Goal: Use online tool/utility: Utilize a website feature to perform a specific function

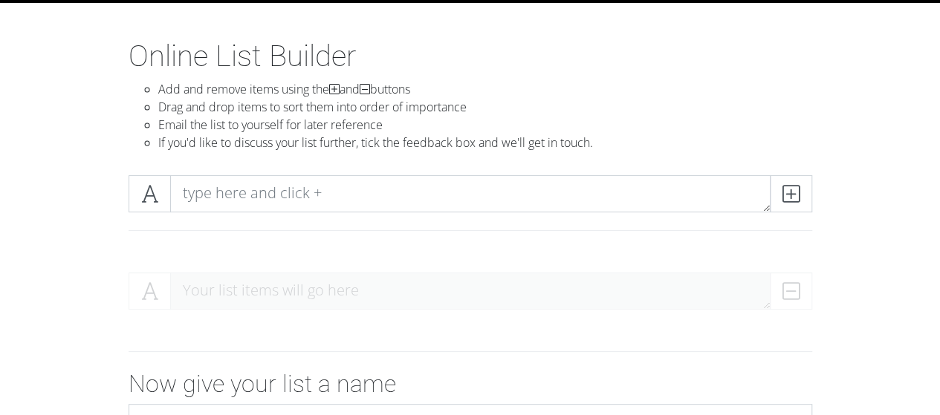
scroll to position [74, 0]
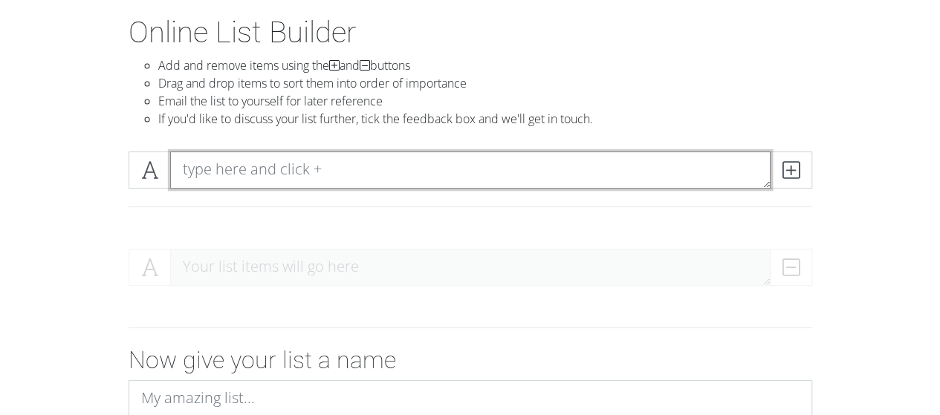
click at [294, 171] on textarea at bounding box center [470, 170] width 601 height 37
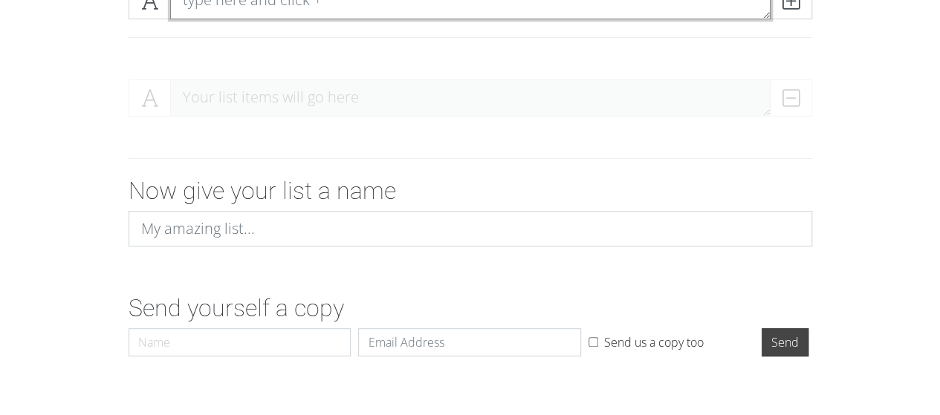
scroll to position [268, 0]
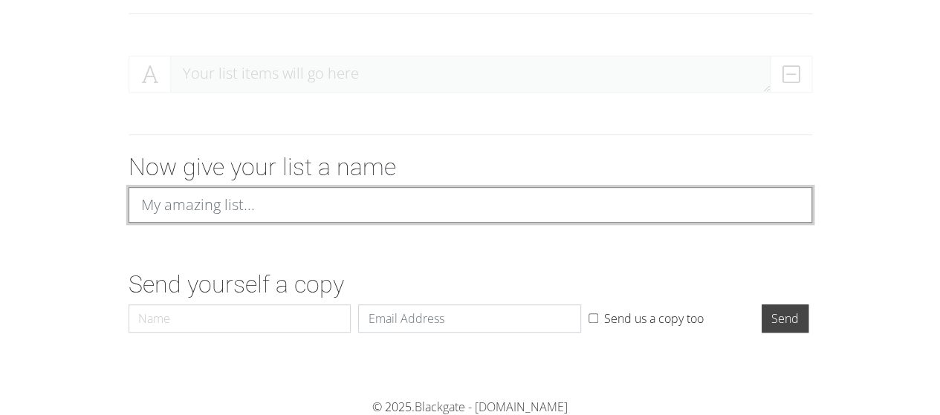
click at [279, 197] on input at bounding box center [471, 205] width 684 height 36
type input "Music Ranked 25"
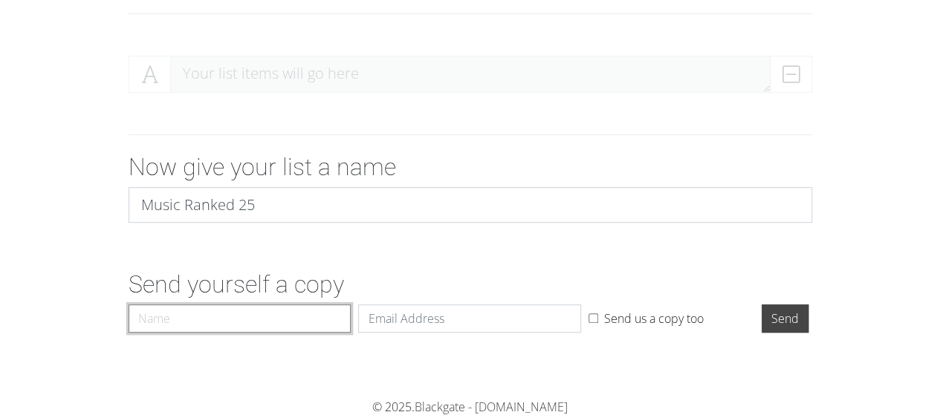
click at [290, 330] on input "Name" at bounding box center [240, 319] width 223 height 28
click at [441, 252] on form "Your list items will go here Now give your list a name Music Ranked 25 Send you…" at bounding box center [470, 192] width 940 height 296
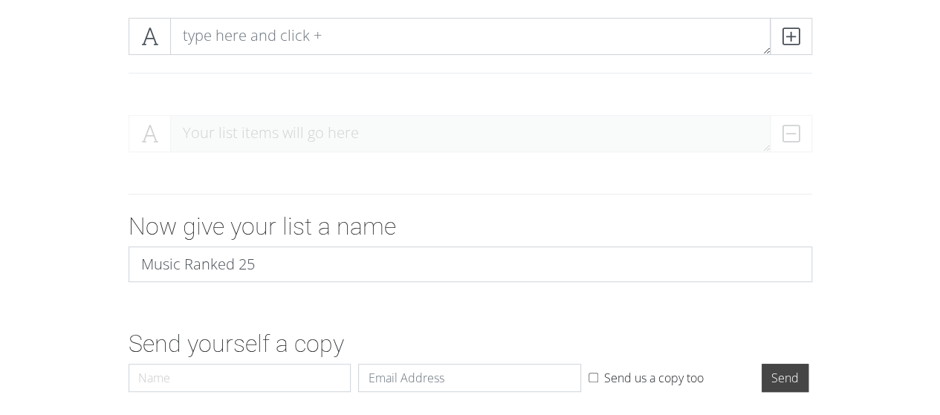
scroll to position [45, 0]
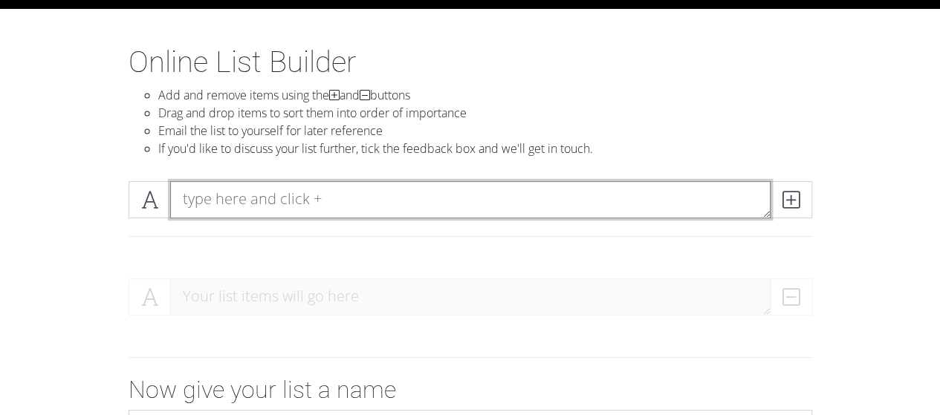
click at [373, 216] on textarea at bounding box center [470, 199] width 601 height 37
type textarea "R"
type textarea "This Is What It Sounds Like"
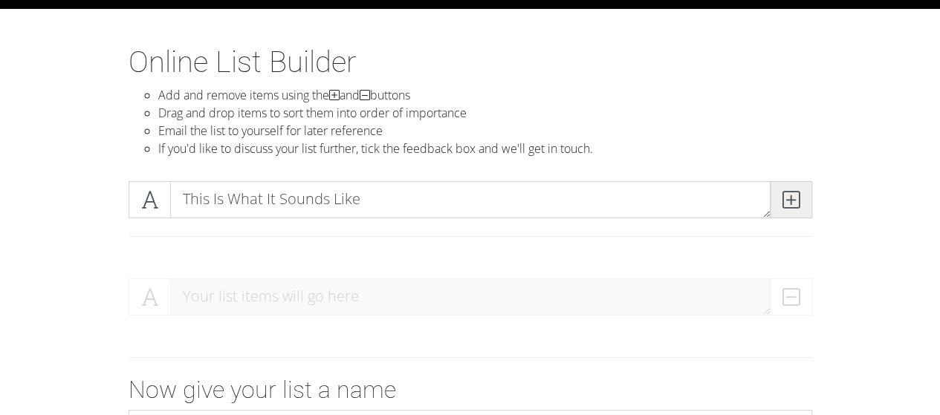
click at [803, 200] on span at bounding box center [791, 199] width 42 height 37
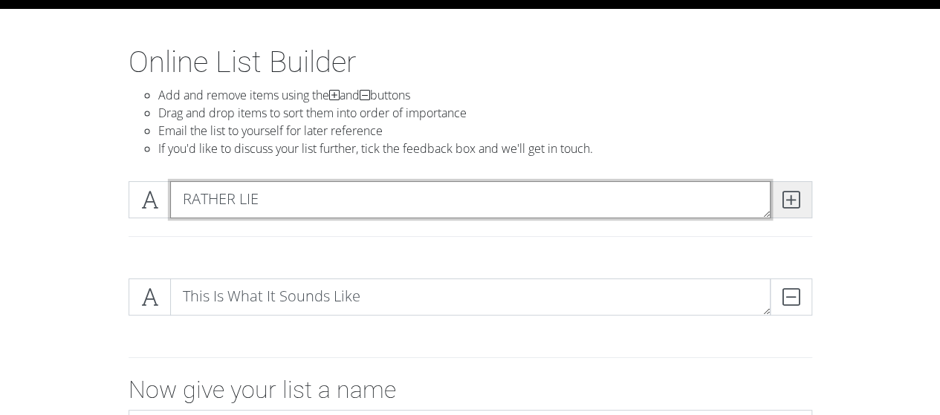
type textarea "RATHER LIE"
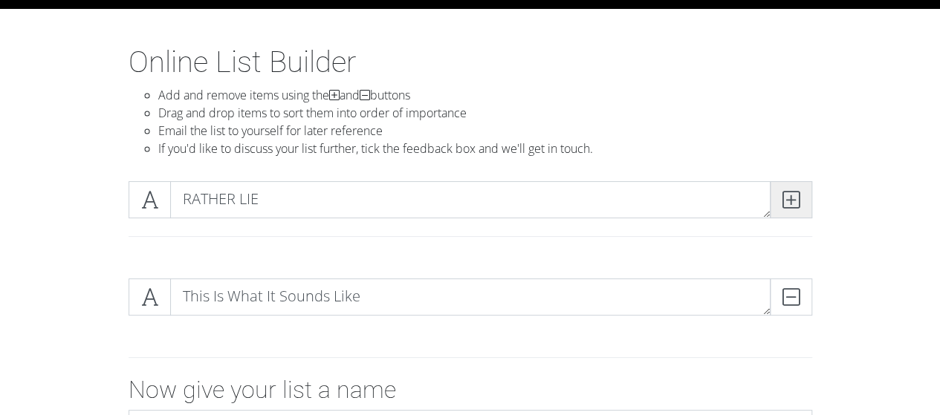
click at [783, 207] on icon at bounding box center [791, 199] width 17 height 15
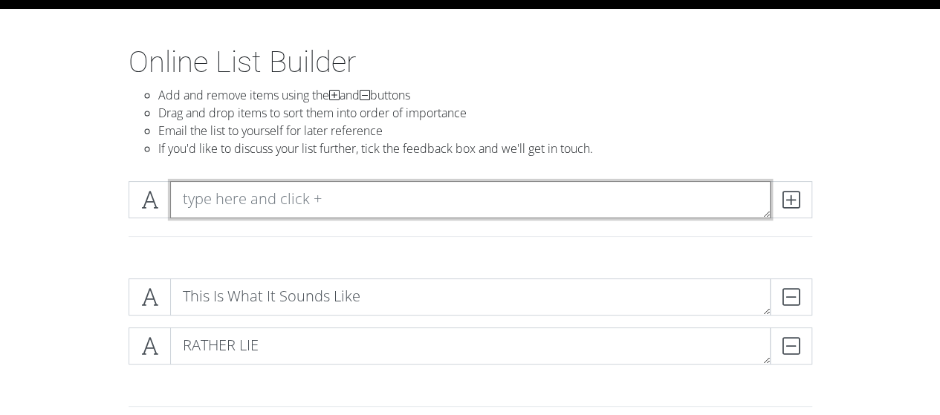
click at [430, 207] on textarea at bounding box center [470, 199] width 601 height 37
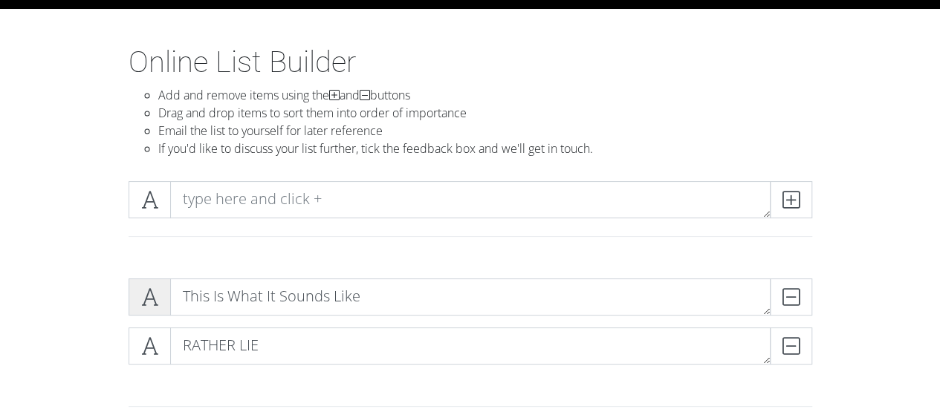
click at [149, 297] on icon at bounding box center [149, 297] width 17 height 15
click at [155, 293] on icon at bounding box center [149, 297] width 17 height 15
click at [144, 295] on icon at bounding box center [149, 297] width 17 height 15
click at [145, 295] on icon at bounding box center [149, 297] width 17 height 15
click at [163, 299] on span at bounding box center [150, 297] width 42 height 37
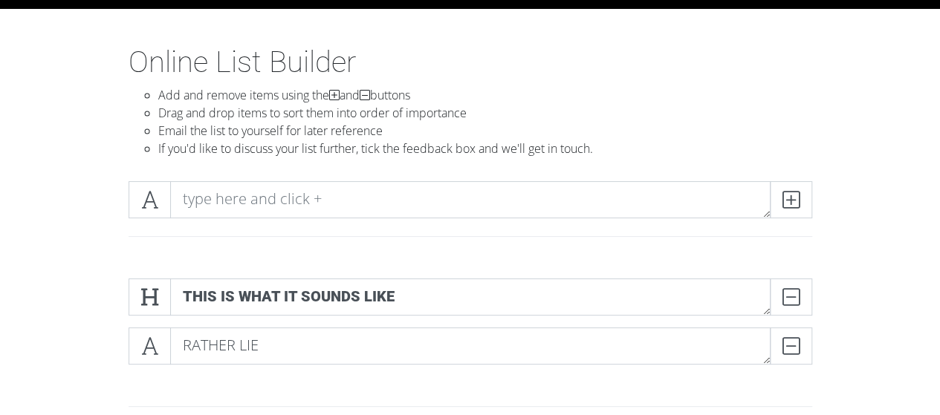
drag, startPoint x: 132, startPoint y: 310, endPoint x: 260, endPoint y: 305, distance: 127.9
click at [134, 310] on span at bounding box center [150, 297] width 42 height 37
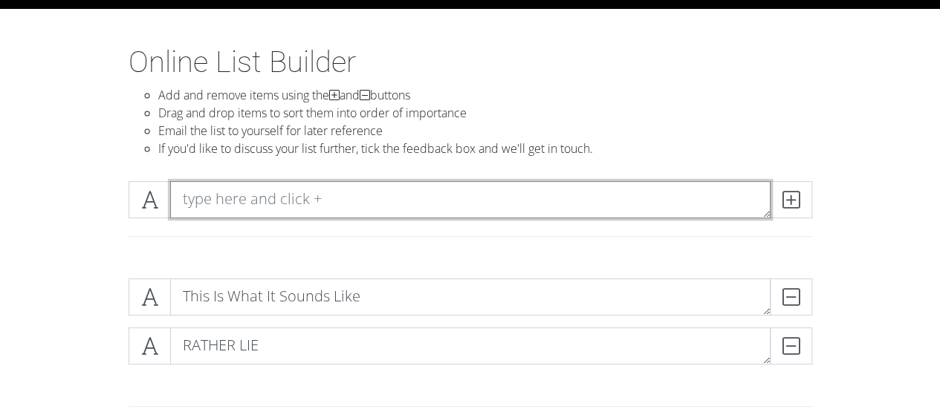
click at [314, 208] on textarea at bounding box center [470, 199] width 601 height 37
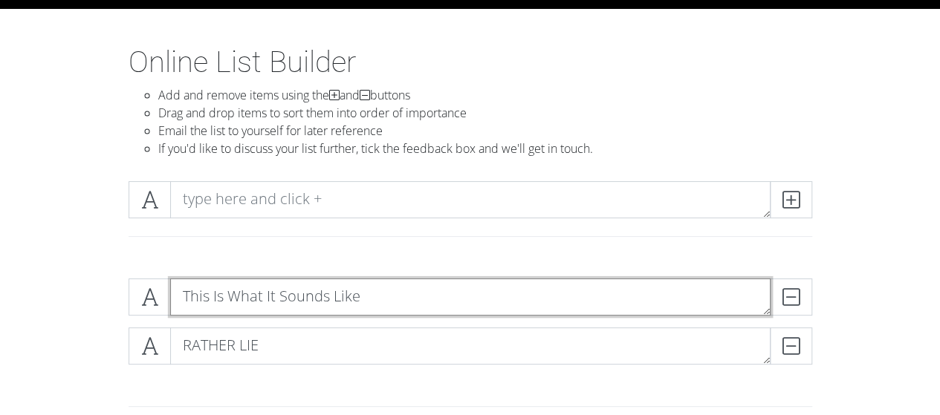
click at [181, 311] on textarea "This Is What It Sounds Like" at bounding box center [470, 297] width 601 height 37
type textarea "1. This Is What It Sounds Like"
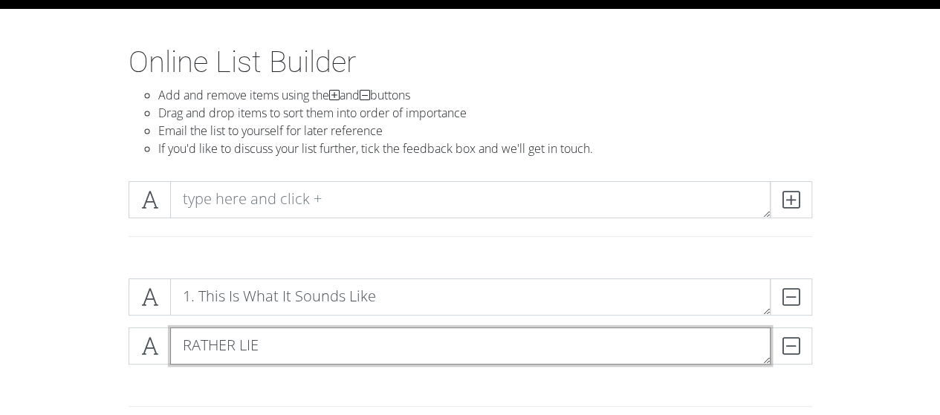
click at [181, 350] on textarea "RATHER LIE" at bounding box center [470, 346] width 601 height 37
type textarea "2. RATHER LIE"
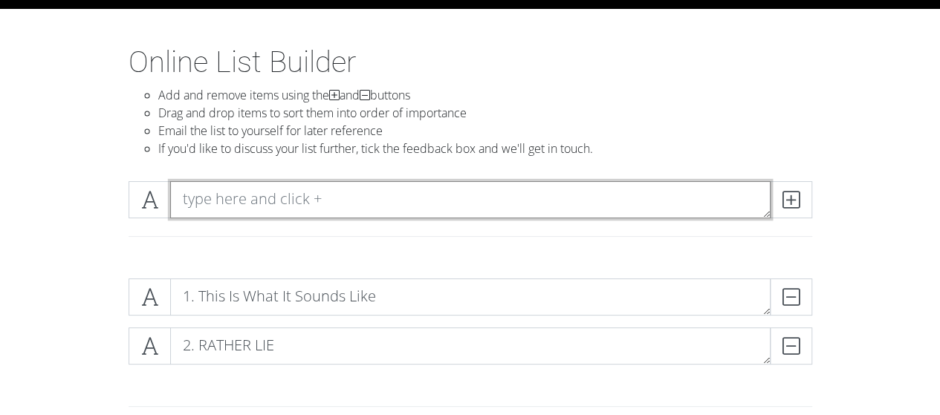
click at [178, 203] on textarea at bounding box center [470, 199] width 601 height 37
type textarea "3. The Truth"
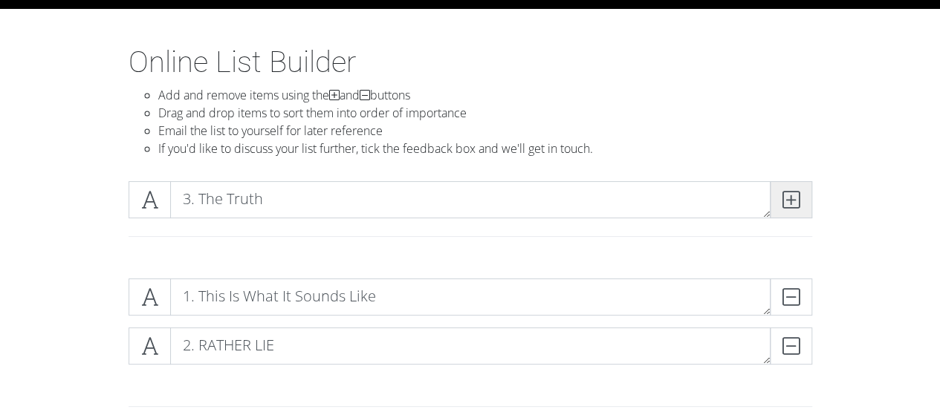
click at [801, 196] on span at bounding box center [791, 199] width 42 height 37
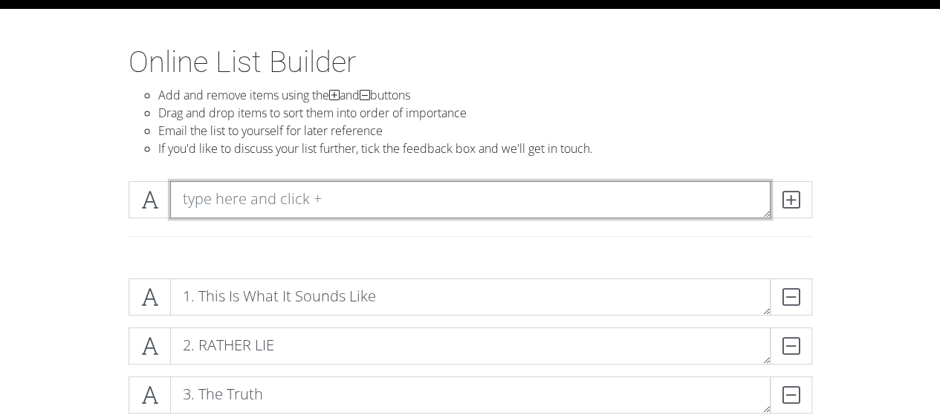
click at [339, 197] on textarea at bounding box center [470, 199] width 601 height 37
type textarea "4. Butterfly Effect"
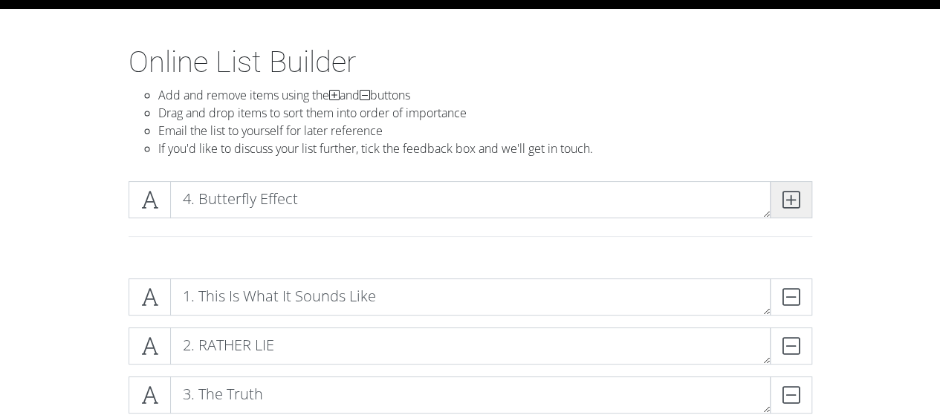
click at [795, 198] on icon at bounding box center [791, 199] width 17 height 15
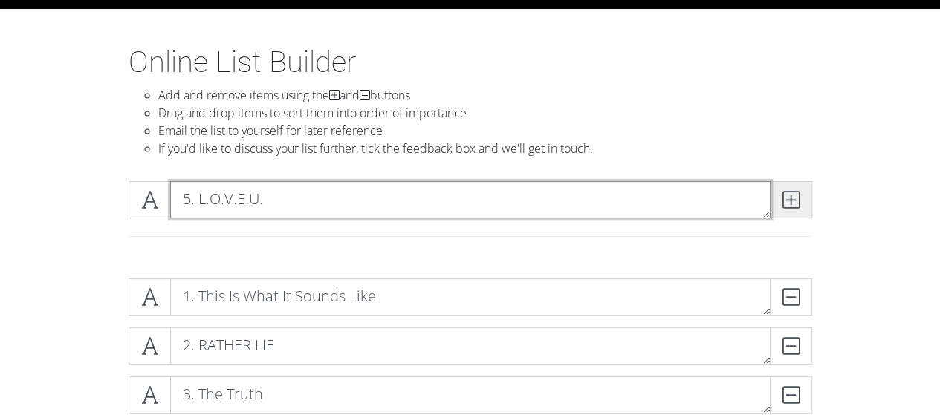
type textarea "5. L.O.V.E.U."
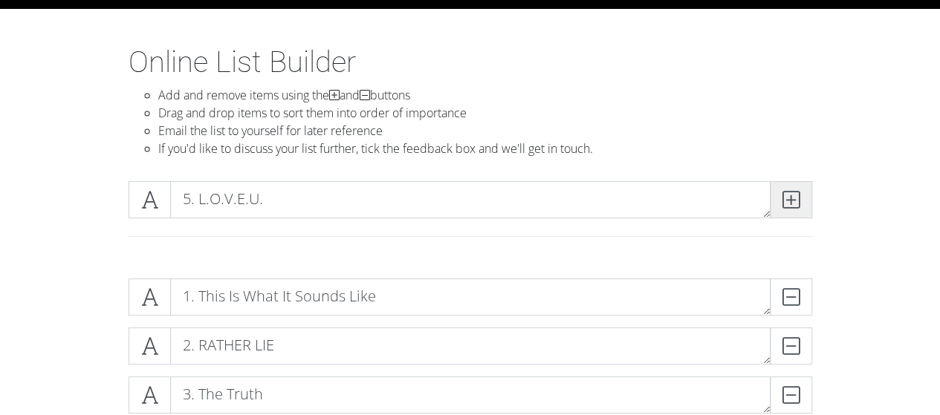
click at [792, 206] on icon at bounding box center [791, 199] width 17 height 15
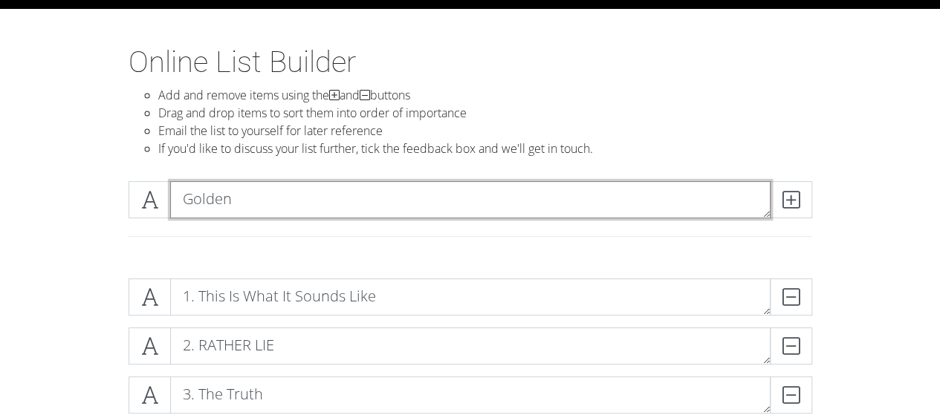
click at [180, 210] on textarea "Golden" at bounding box center [470, 199] width 601 height 37
type textarea "6. Golden"
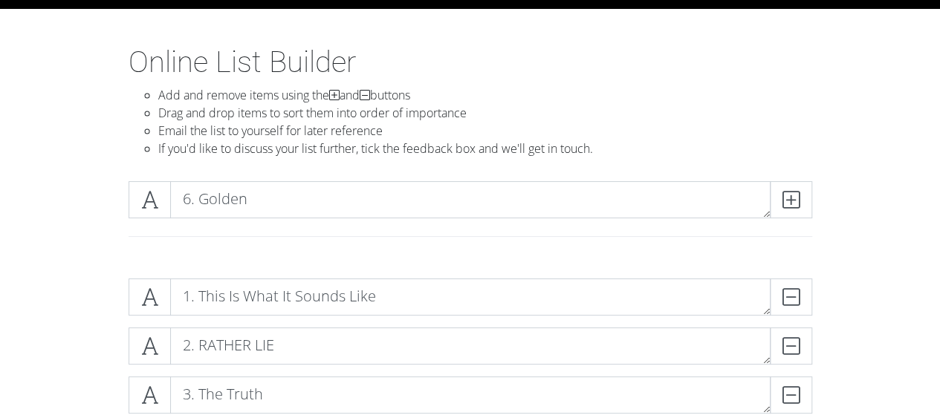
drag, startPoint x: 783, startPoint y: 195, endPoint x: 670, endPoint y: 186, distance: 112.6
click at [783, 198] on icon at bounding box center [791, 199] width 17 height 15
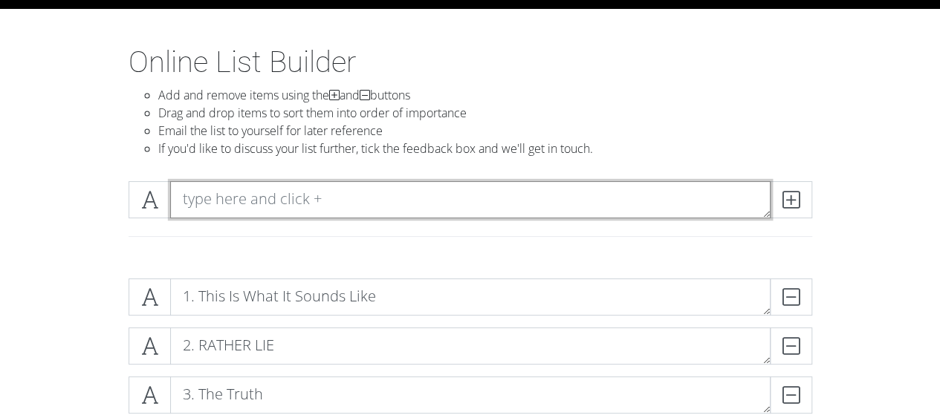
click at [433, 197] on textarea at bounding box center [470, 199] width 601 height 37
type textarea "7. Wake Up"
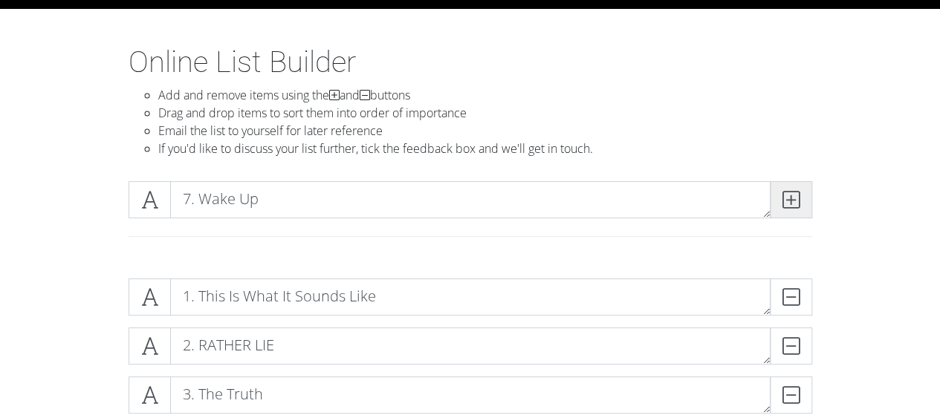
click at [798, 199] on icon at bounding box center [791, 199] width 17 height 15
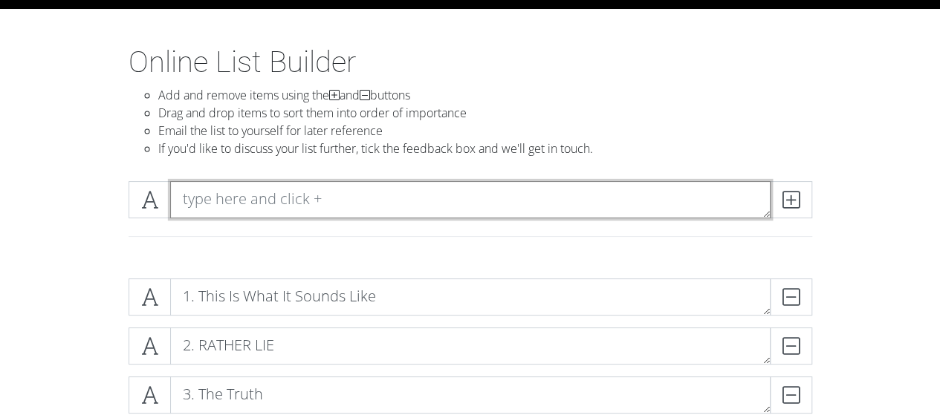
click at [429, 195] on textarea at bounding box center [470, 199] width 601 height 37
click at [171, 193] on textarea "2000 Excursion" at bounding box center [470, 199] width 601 height 37
type textarea "8. 2000 Excursion"
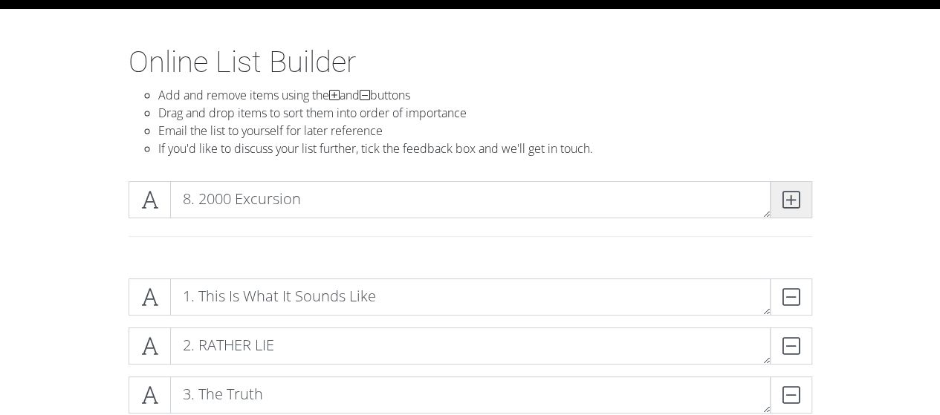
click at [803, 199] on span at bounding box center [791, 199] width 42 height 37
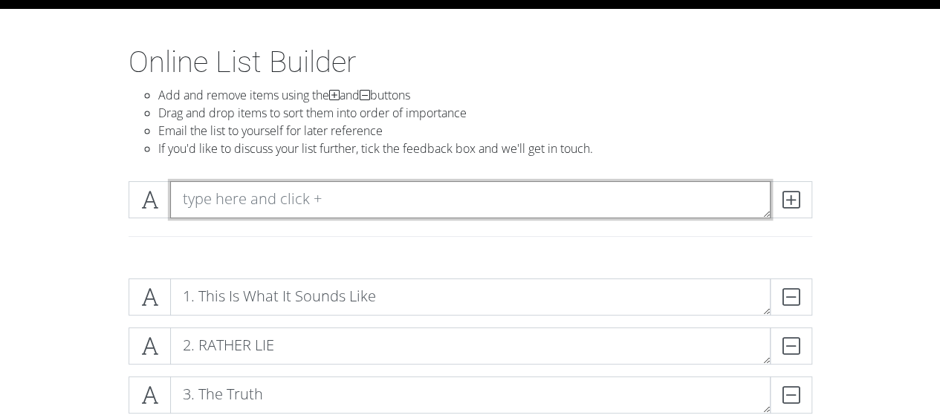
click at [419, 191] on textarea at bounding box center [470, 199] width 601 height 37
click at [177, 201] on textarea "No Pole" at bounding box center [470, 199] width 601 height 37
type textarea "9. No Pole"
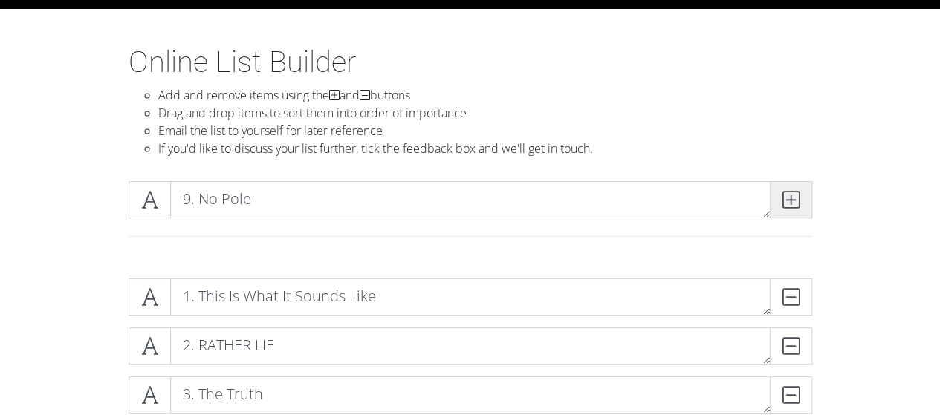
click at [806, 201] on span at bounding box center [791, 199] width 42 height 37
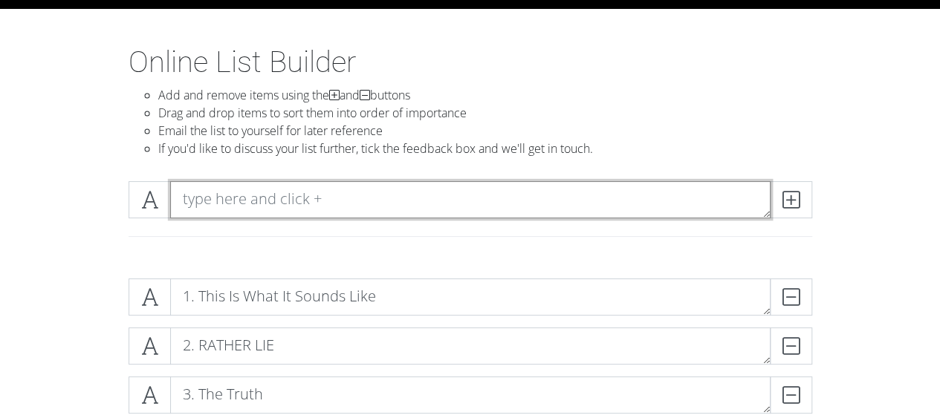
click at [416, 201] on textarea at bounding box center [470, 199] width 601 height 37
type textarea "10. Tore Up"
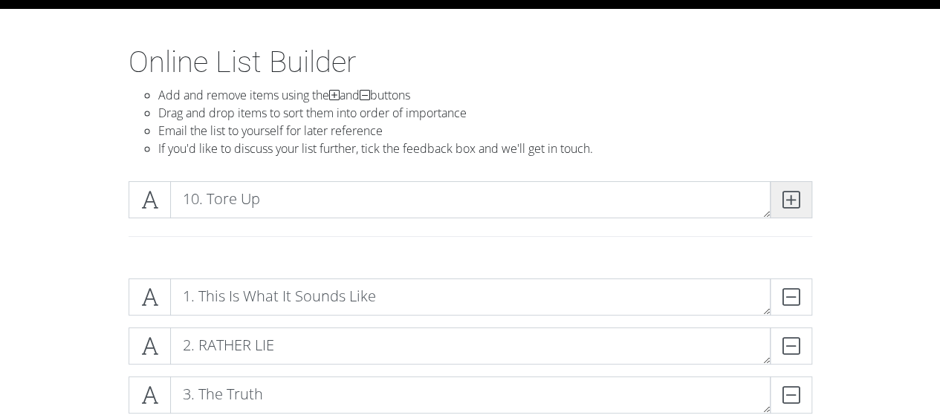
click at [797, 207] on icon at bounding box center [791, 199] width 17 height 15
click at [446, 234] on div at bounding box center [470, 236] width 706 height 13
click at [430, 218] on div at bounding box center [470, 205] width 691 height 49
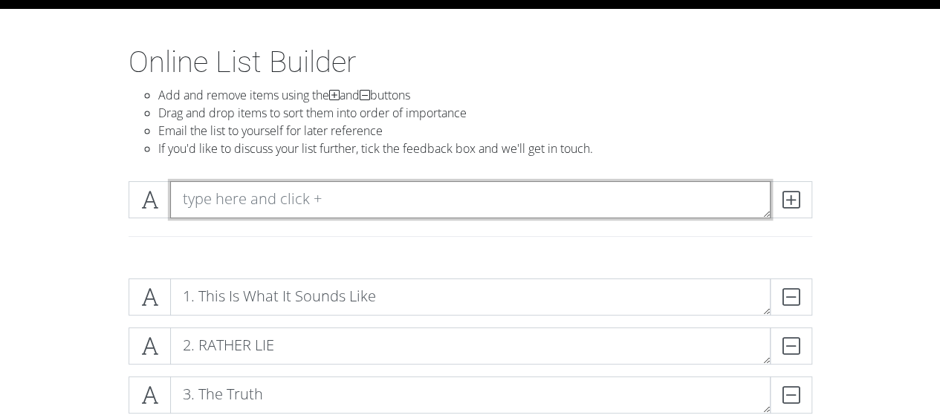
click at [405, 201] on textarea at bounding box center [470, 199] width 601 height 37
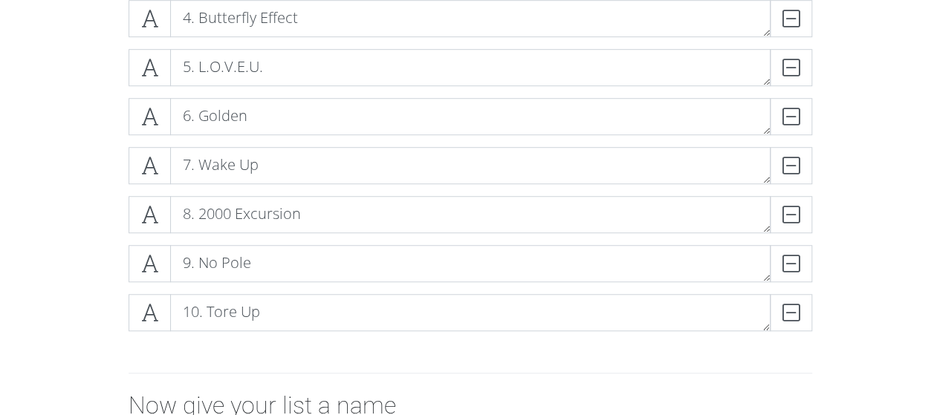
scroll to position [114, 0]
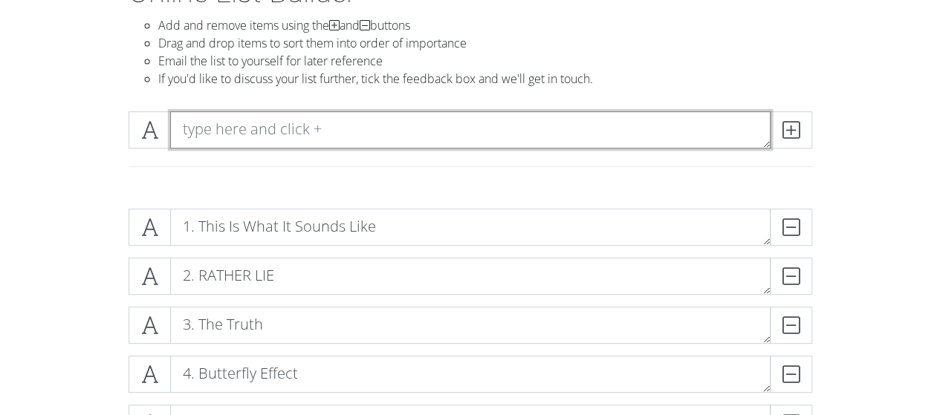
click at [444, 137] on textarea at bounding box center [470, 129] width 601 height 37
click at [192, 128] on textarea "WHERE WAS YOU" at bounding box center [470, 129] width 601 height 37
type textarea "11. WHERE WAS YOU"
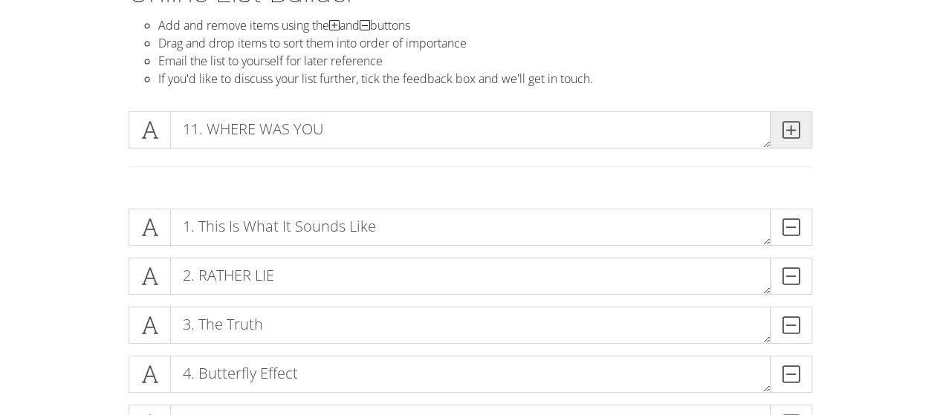
click at [774, 126] on span at bounding box center [791, 129] width 42 height 37
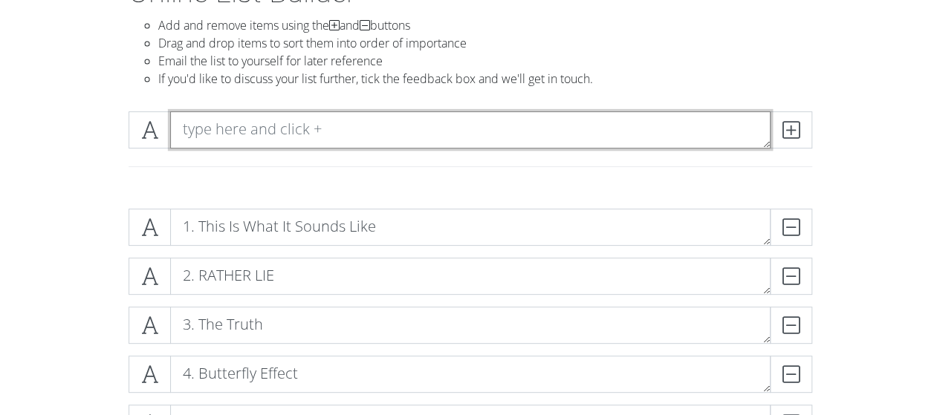
click at [495, 132] on textarea at bounding box center [470, 129] width 601 height 37
type textarea "F"
type textarea "12. Favorite Lie"
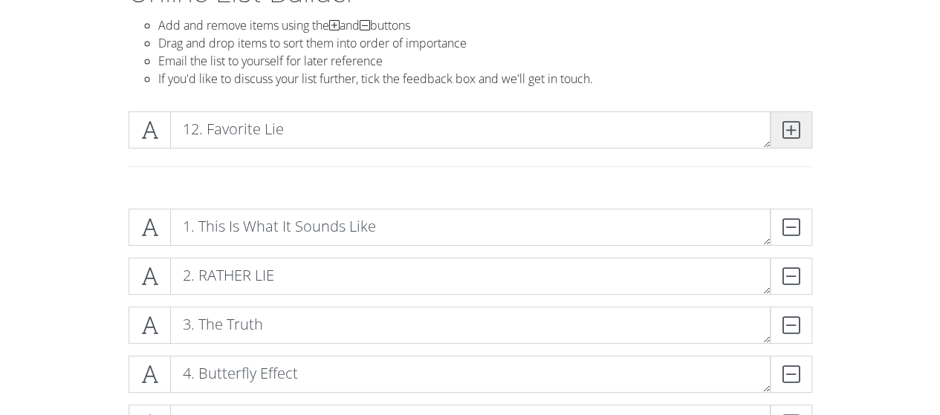
click at [792, 132] on icon at bounding box center [791, 130] width 17 height 15
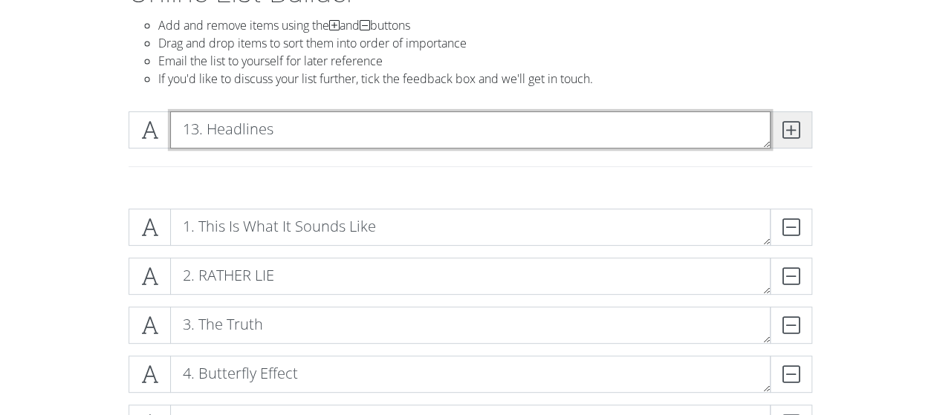
type textarea "13. Headlines"
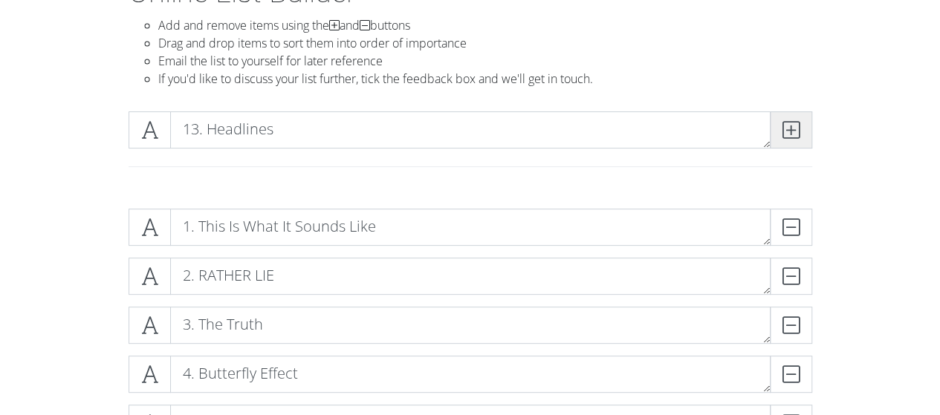
click at [788, 144] on span at bounding box center [791, 129] width 42 height 37
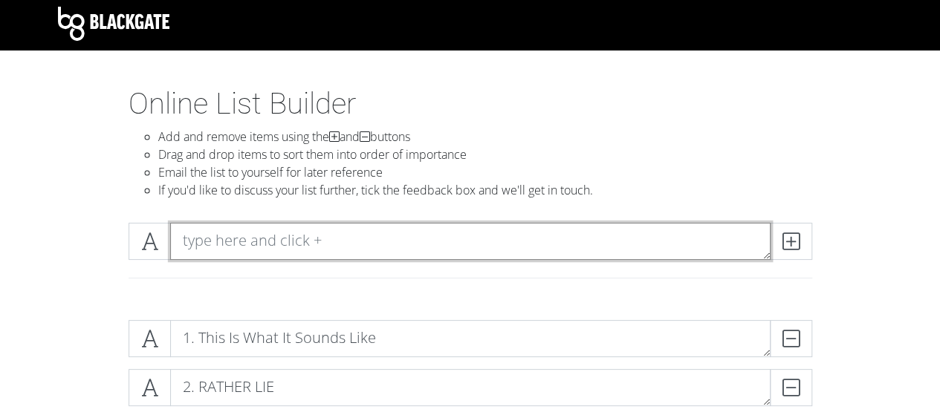
scroll to position [0, 0]
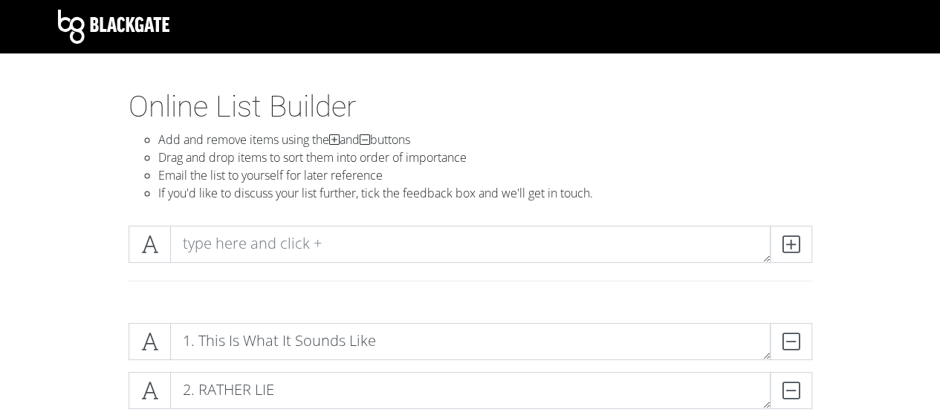
click at [375, 266] on div at bounding box center [470, 250] width 691 height 49
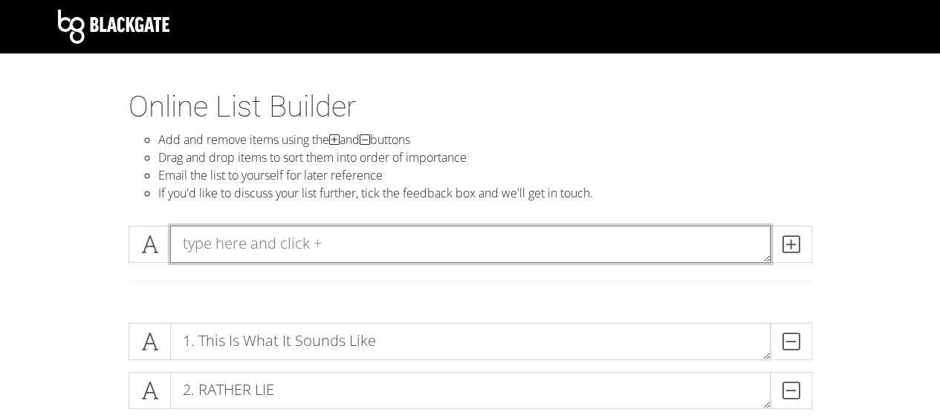
click at [415, 249] on textarea at bounding box center [470, 244] width 601 height 37
type textarea "14. Boys Don't Cry"
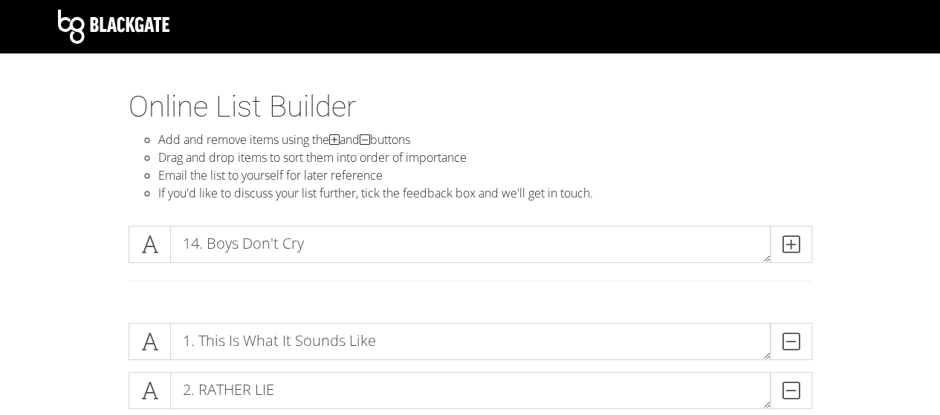
click at [783, 226] on span at bounding box center [791, 244] width 42 height 37
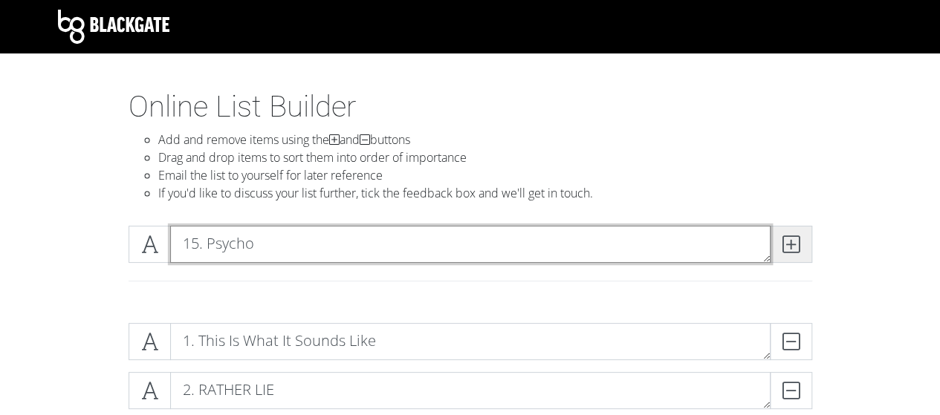
type textarea "15. Psycho"
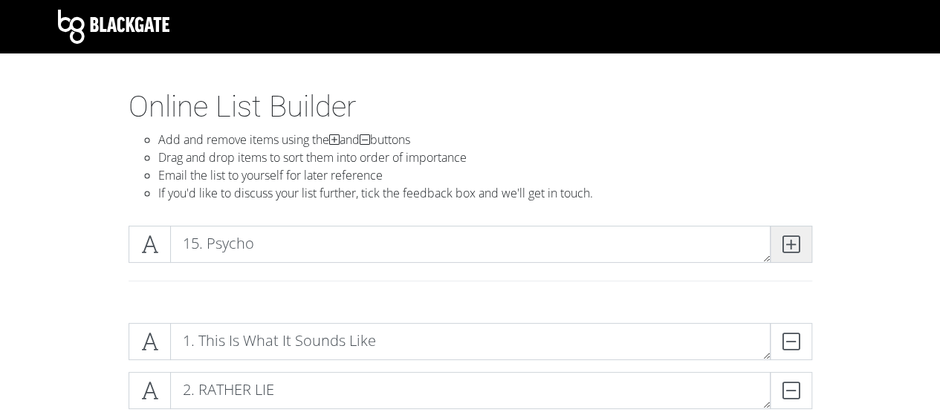
click at [798, 238] on icon at bounding box center [791, 244] width 17 height 15
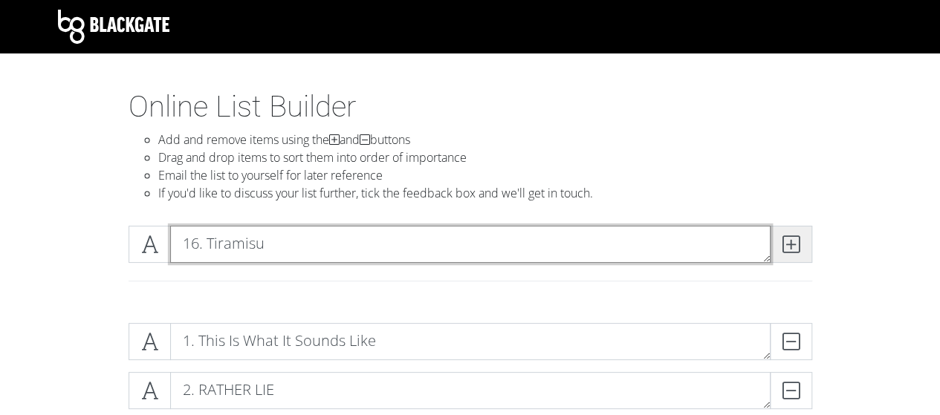
type textarea "16. Tiramisu"
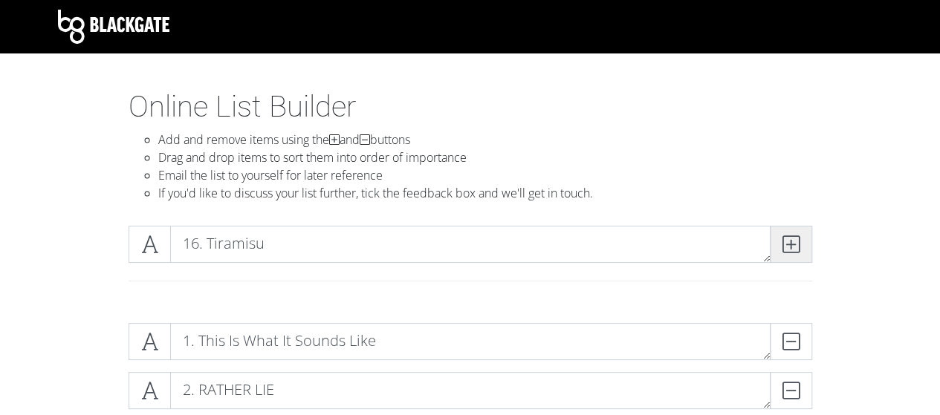
click at [793, 252] on icon at bounding box center [791, 244] width 17 height 15
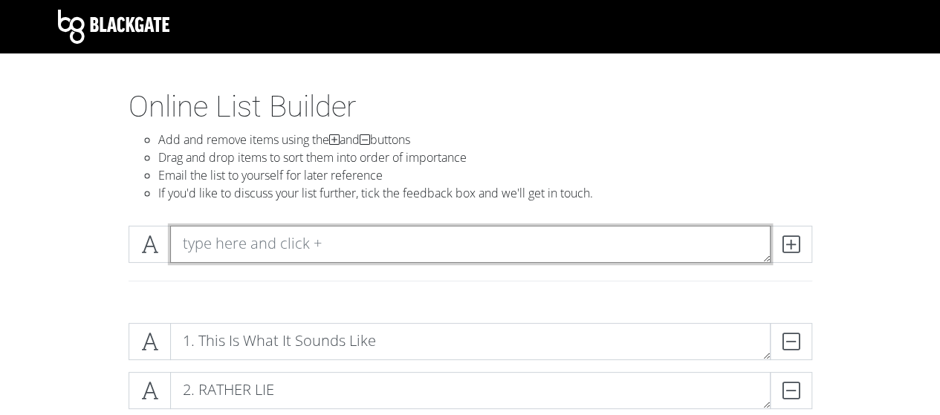
click at [291, 259] on textarea at bounding box center [470, 244] width 601 height 37
type textarea "17. [US_STATE] Flow"
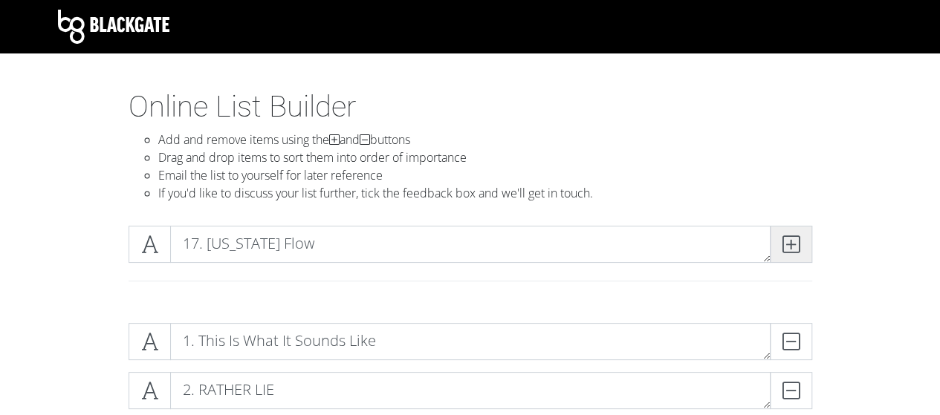
click at [800, 243] on span at bounding box center [791, 244] width 42 height 37
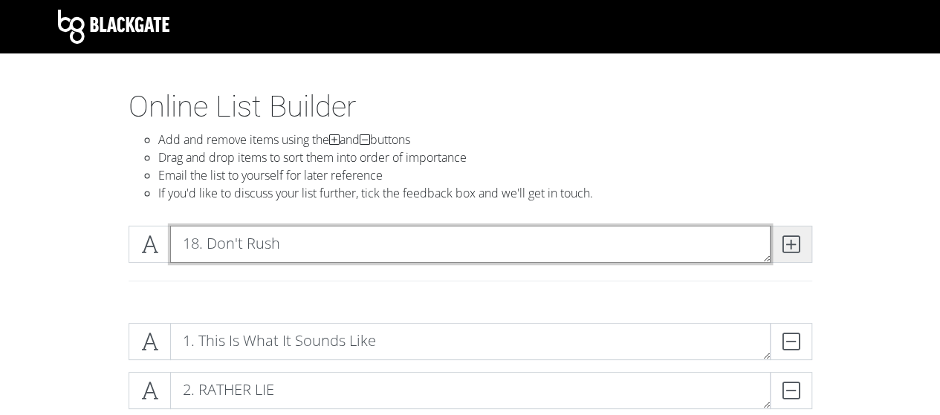
type textarea "18. Don't Rush"
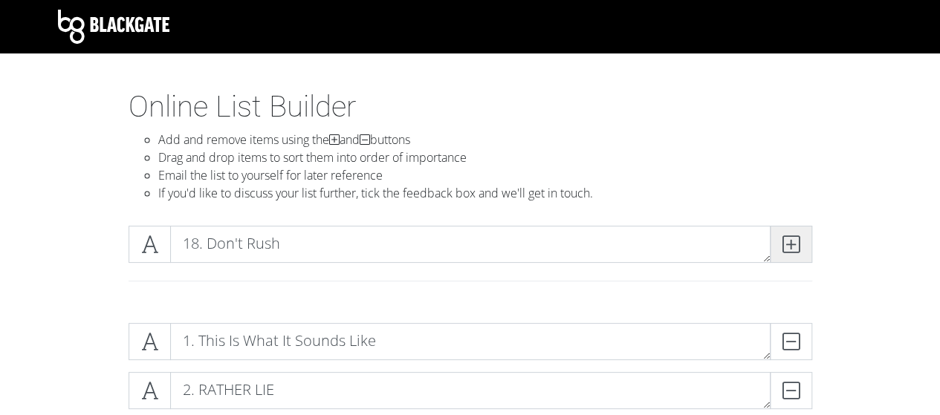
click at [794, 247] on icon at bounding box center [791, 244] width 17 height 15
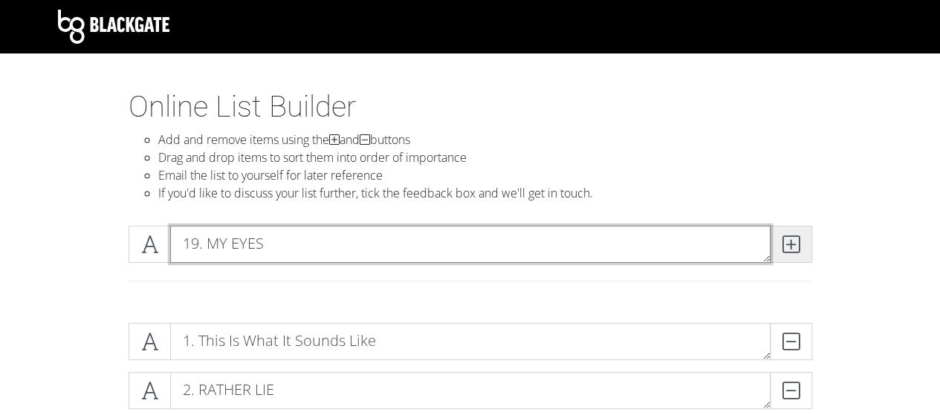
type textarea "19. MY EYES"
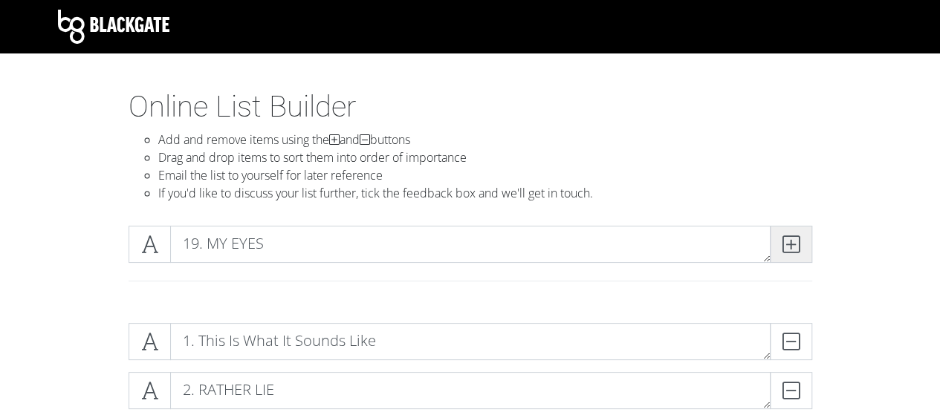
click at [793, 254] on span at bounding box center [791, 244] width 42 height 37
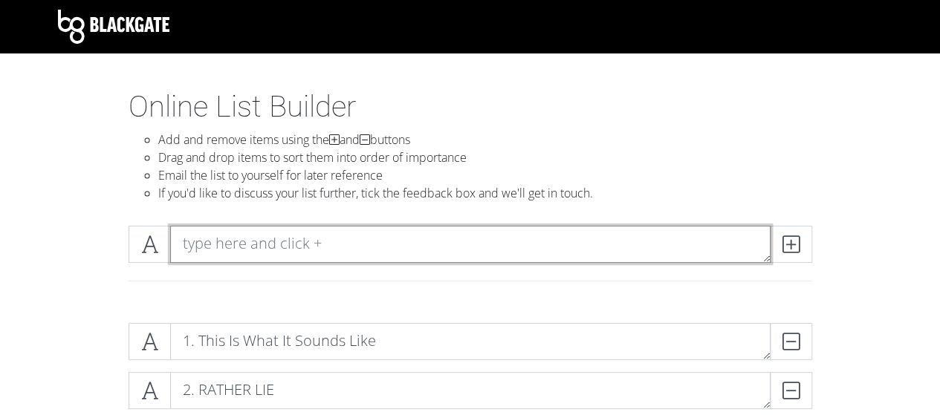
click at [282, 243] on textarea at bounding box center [470, 244] width 601 height 37
click at [311, 246] on textarea at bounding box center [470, 244] width 601 height 37
type textarea "20. Irish Goodbye"
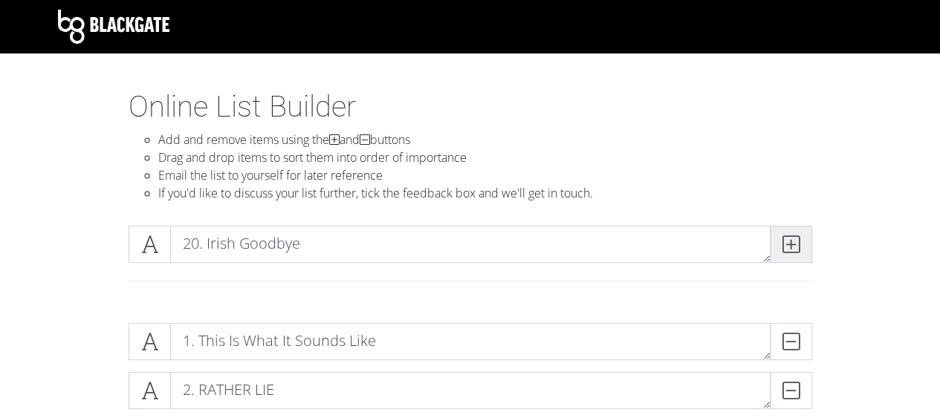
click at [806, 247] on span at bounding box center [791, 244] width 42 height 37
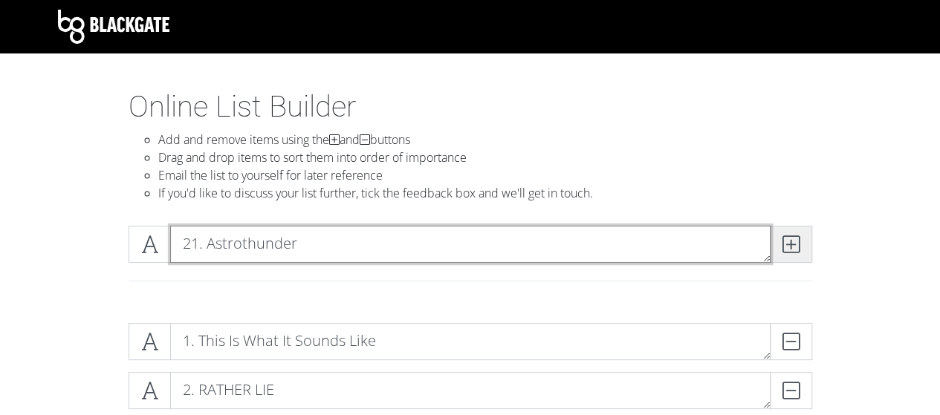
type textarea "21. Astrothunder"
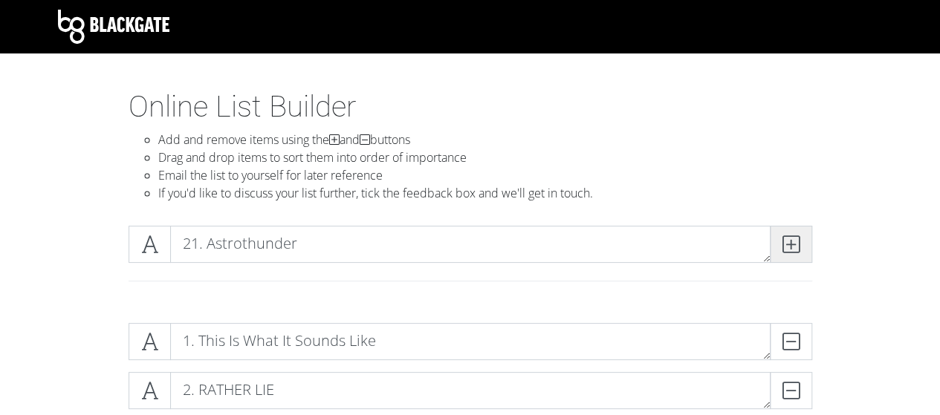
click at [777, 236] on span at bounding box center [791, 244] width 42 height 37
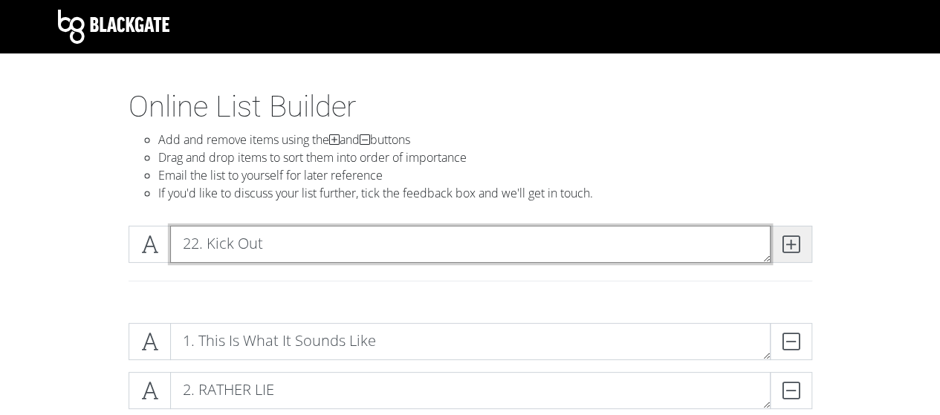
type textarea "22. Kick Out"
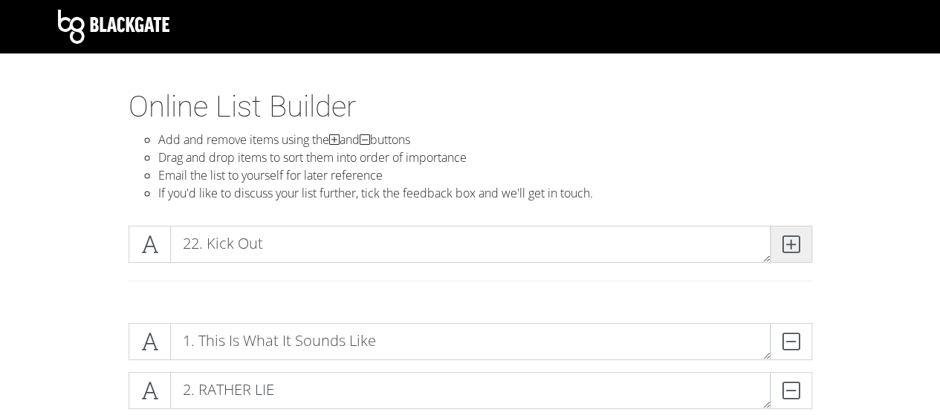
click at [783, 246] on span at bounding box center [791, 244] width 42 height 37
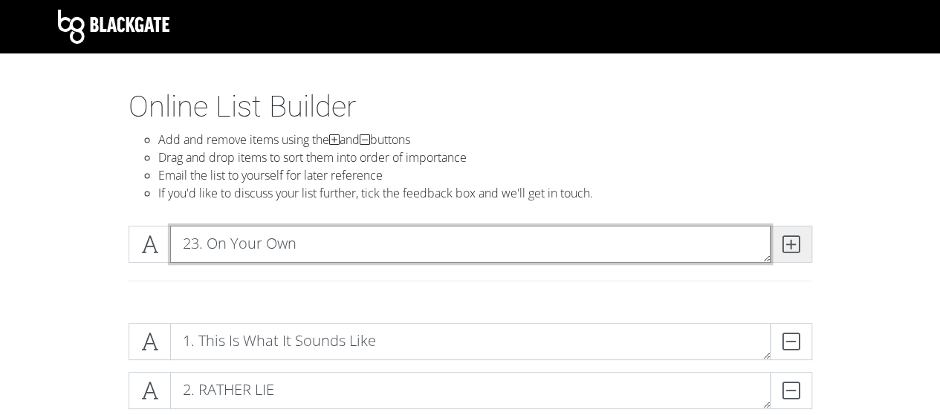
type textarea "23. On Your Own"
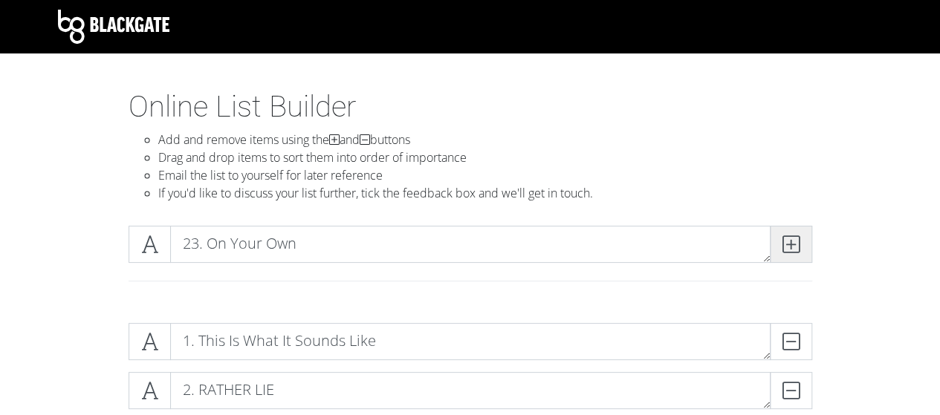
click at [798, 245] on icon at bounding box center [791, 244] width 17 height 15
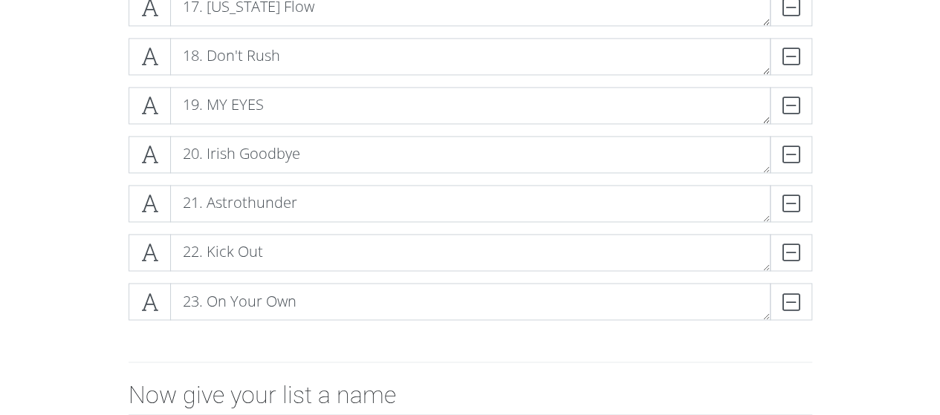
scroll to position [1124, 0]
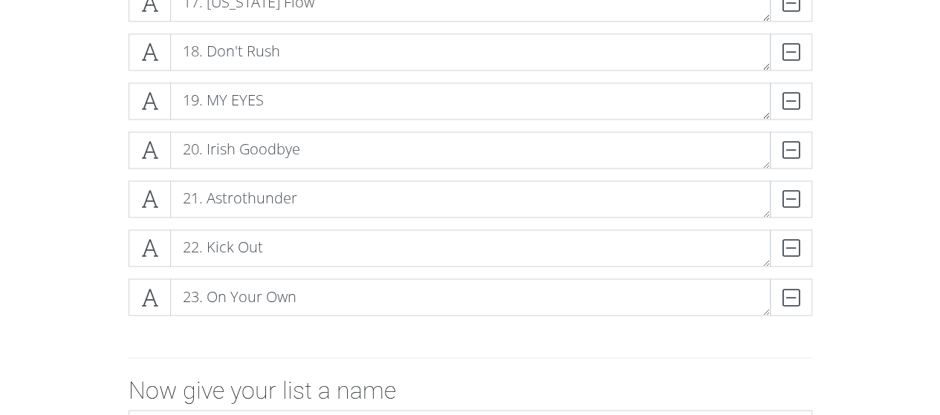
type textarea "24."
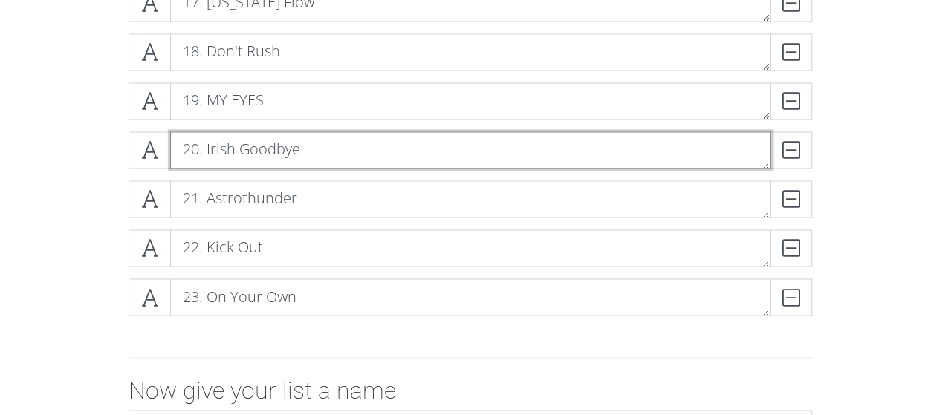
click at [300, 149] on textarea "20. Irish Goodbye" at bounding box center [470, 150] width 601 height 37
click at [268, 151] on textarea "20. Irish Goodbye" at bounding box center [470, 150] width 601 height 37
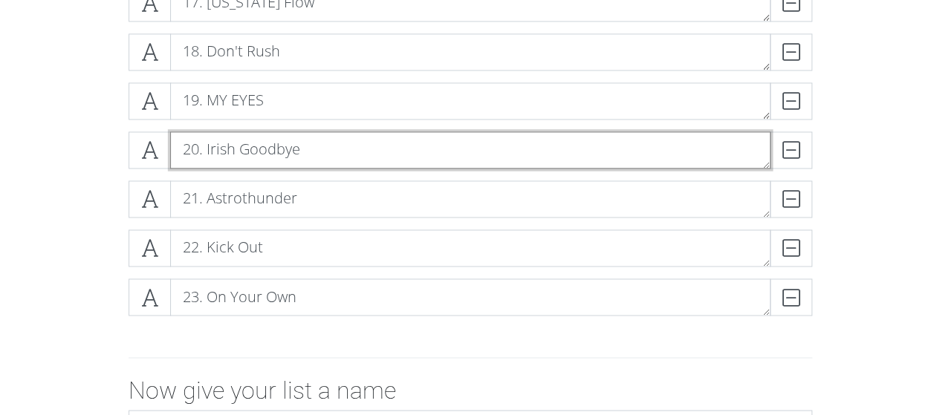
click at [263, 151] on textarea "20. Irish Goodbye" at bounding box center [470, 150] width 601 height 37
click at [259, 151] on textarea "20. Irish Goodbye" at bounding box center [470, 150] width 601 height 37
click at [258, 151] on textarea "20. Irish Goodbye" at bounding box center [470, 150] width 601 height 37
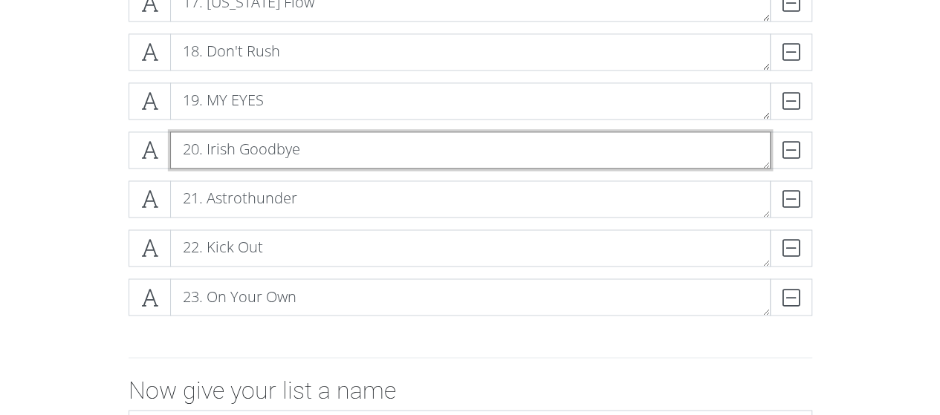
click at [330, 150] on textarea "20. Irish Goodbye" at bounding box center [470, 150] width 601 height 37
drag, startPoint x: 297, startPoint y: 154, endPoint x: 207, endPoint y: 155, distance: 90.7
click at [207, 155] on textarea "20. Irish Goodbye" at bounding box center [470, 150] width 601 height 37
type textarea "20. Half The Plot"
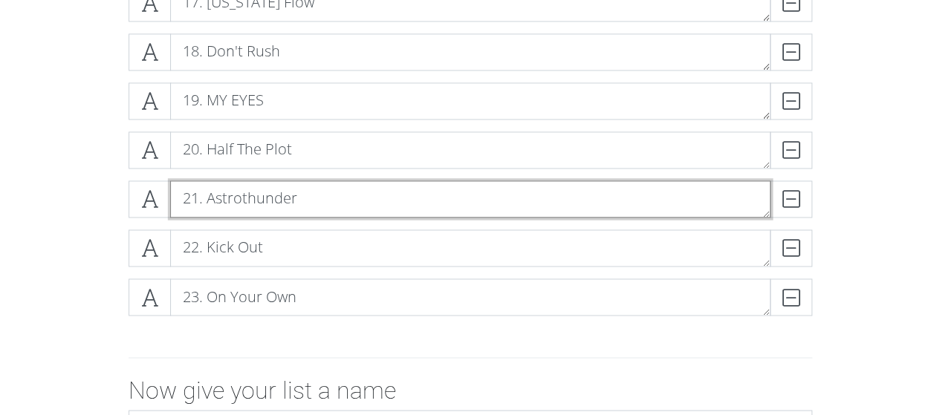
click at [268, 188] on textarea "21. Astrothunder" at bounding box center [470, 199] width 601 height 37
type textarea "21. Irish Goodbye"
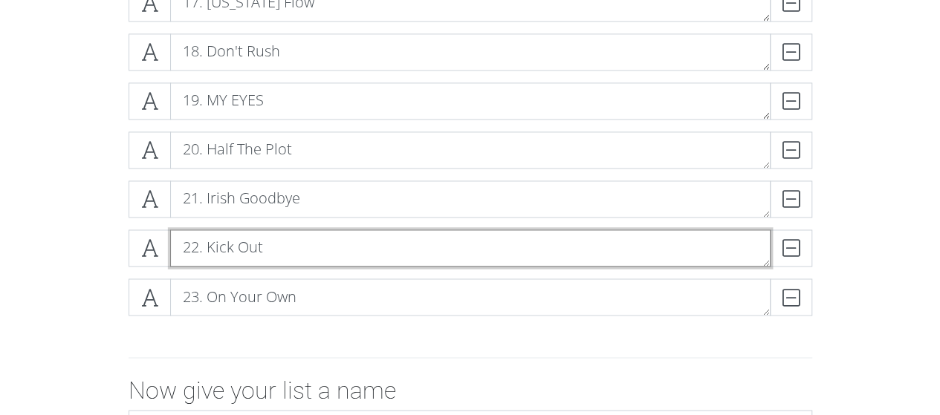
click at [255, 250] on textarea "22. Kick Out" at bounding box center [470, 248] width 601 height 37
click at [255, 249] on textarea "22. Kick Out" at bounding box center [470, 248] width 601 height 37
click at [253, 250] on textarea "22. Kick Out" at bounding box center [470, 248] width 601 height 37
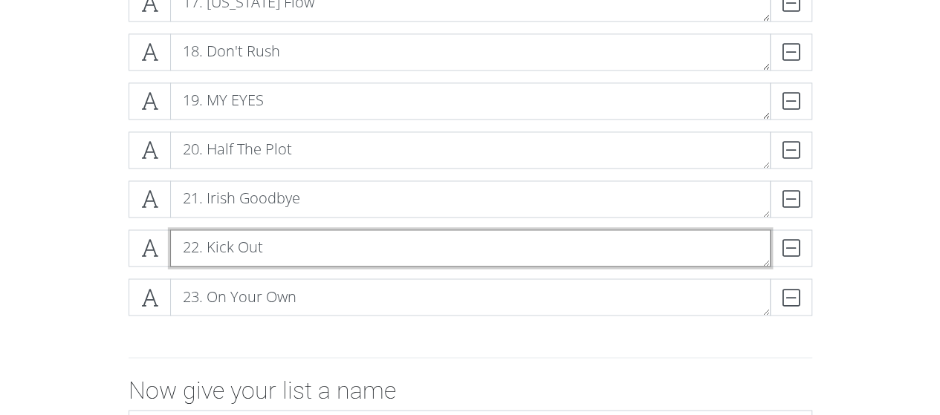
click at [272, 247] on textarea "22. Kick Out" at bounding box center [470, 248] width 601 height 37
click at [260, 247] on textarea "22. Kick Out" at bounding box center [470, 248] width 601 height 37
drag, startPoint x: 260, startPoint y: 247, endPoint x: 213, endPoint y: 245, distance: 47.7
click at [213, 245] on textarea "22. Kick Out" at bounding box center [470, 248] width 601 height 37
type textarea "22. Astrothunder"
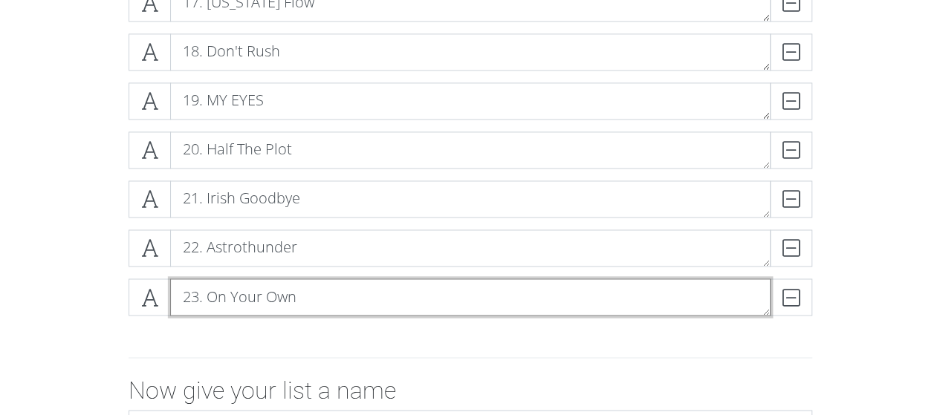
drag, startPoint x: 294, startPoint y: 297, endPoint x: 210, endPoint y: 295, distance: 84.8
click at [210, 295] on textarea "23. On Your Own" at bounding box center [470, 297] width 601 height 37
type textarea "23. Kick Out"
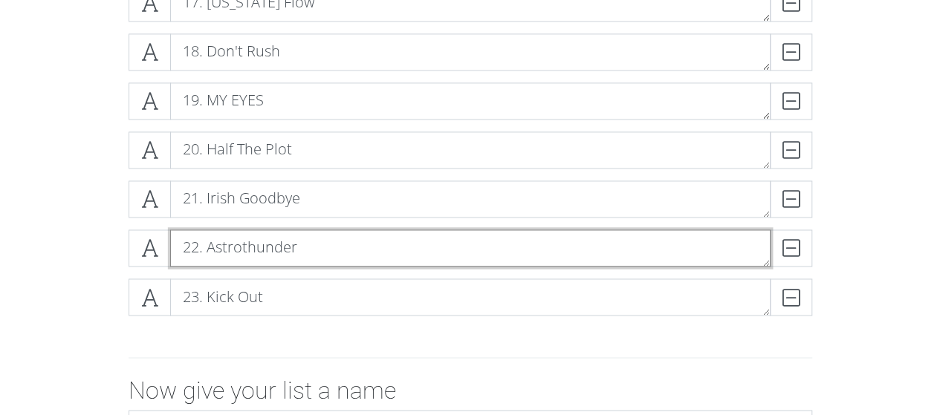
click at [259, 246] on textarea "22. Astrothunder" at bounding box center [470, 248] width 601 height 37
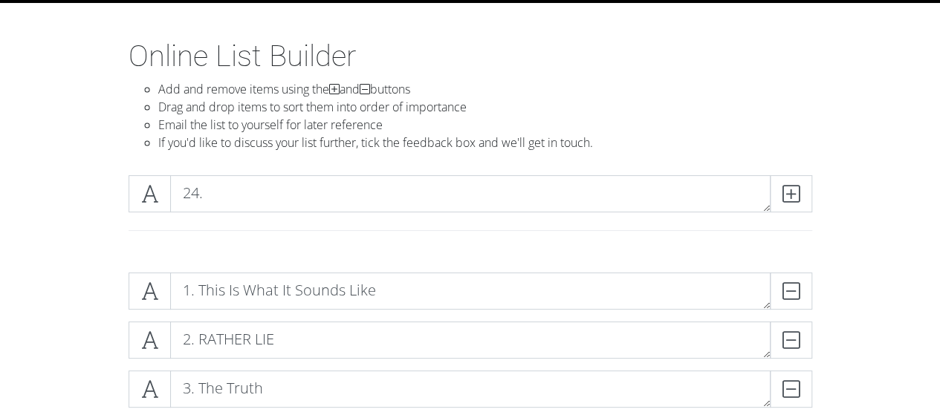
scroll to position [0, 0]
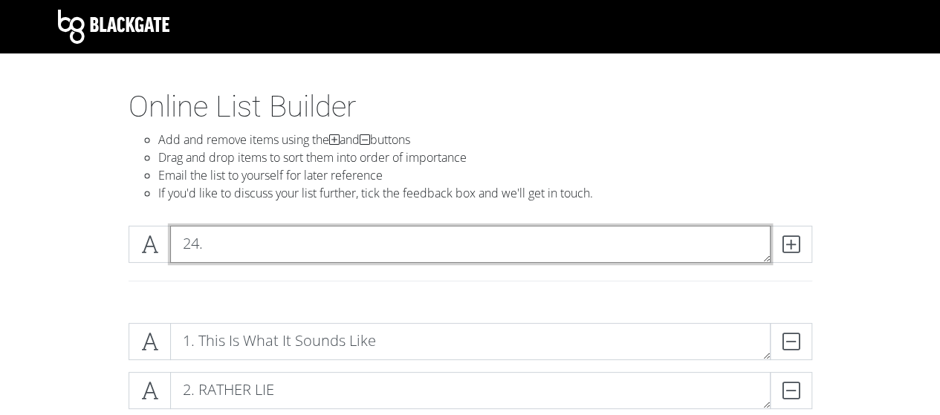
click at [280, 250] on textarea "24." at bounding box center [470, 244] width 601 height 37
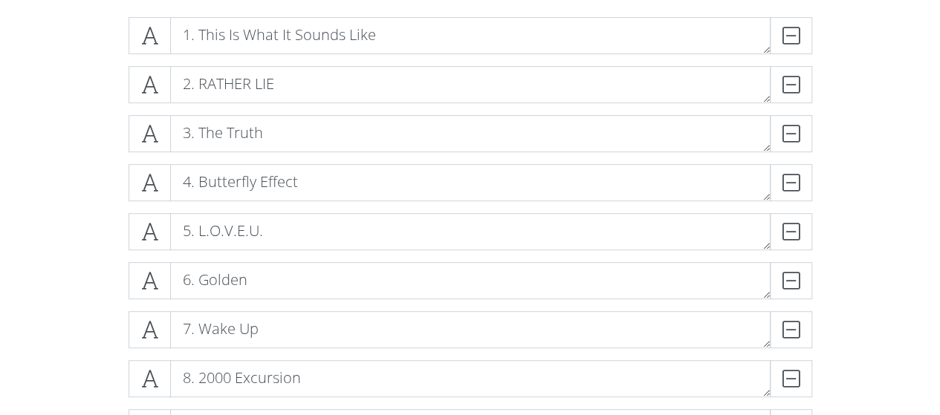
scroll to position [233, 0]
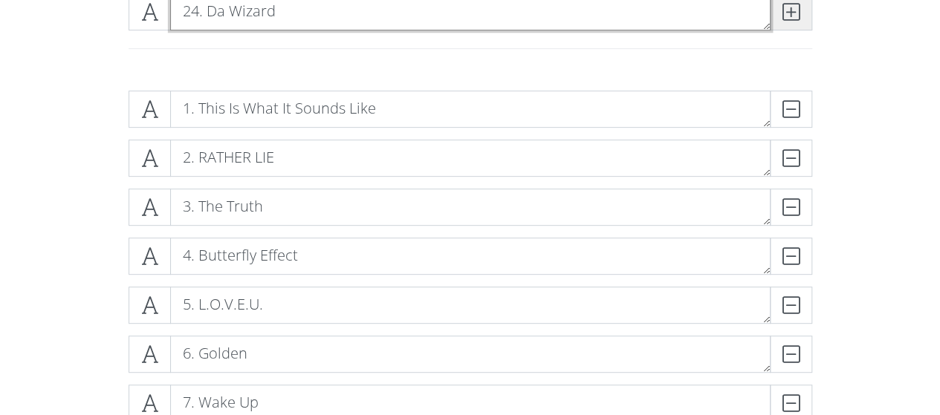
type textarea "24. Da Wizard"
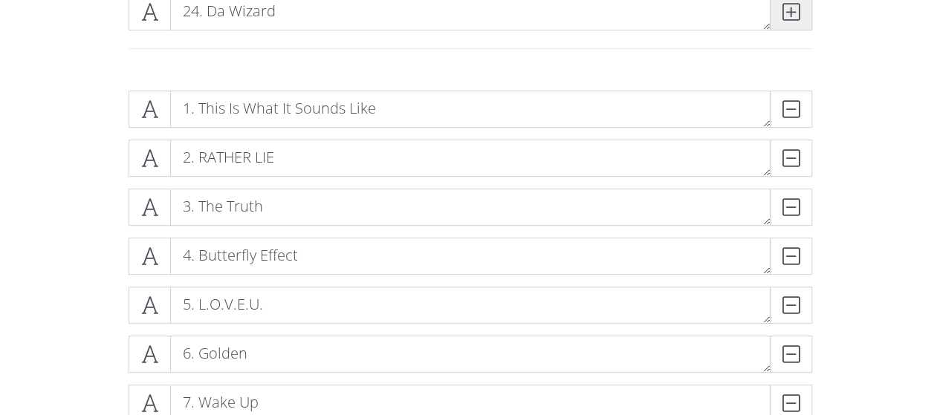
click at [789, 24] on span at bounding box center [791, 11] width 42 height 37
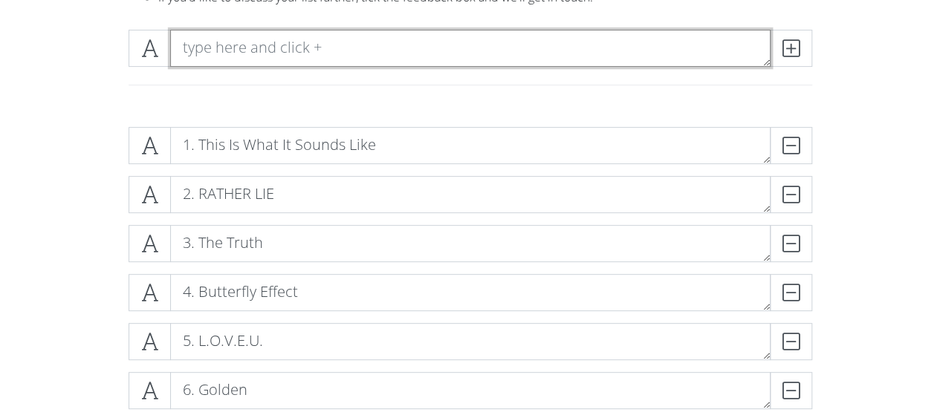
scroll to position [0, 0]
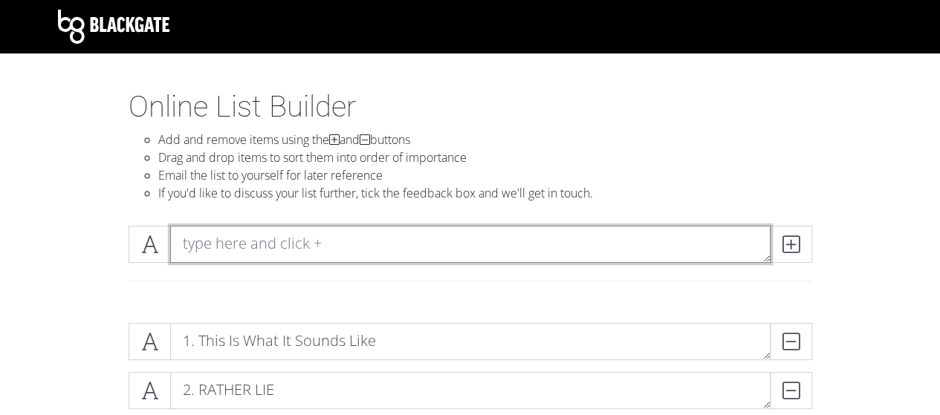
click at [329, 242] on textarea at bounding box center [470, 244] width 601 height 37
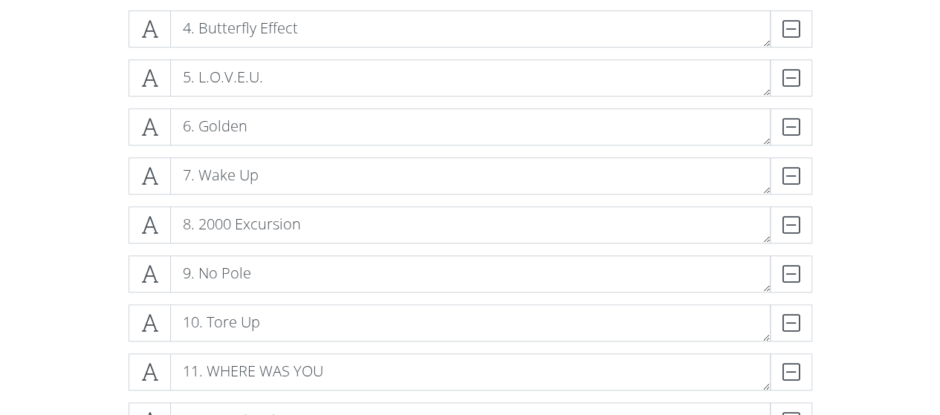
scroll to position [446, 0]
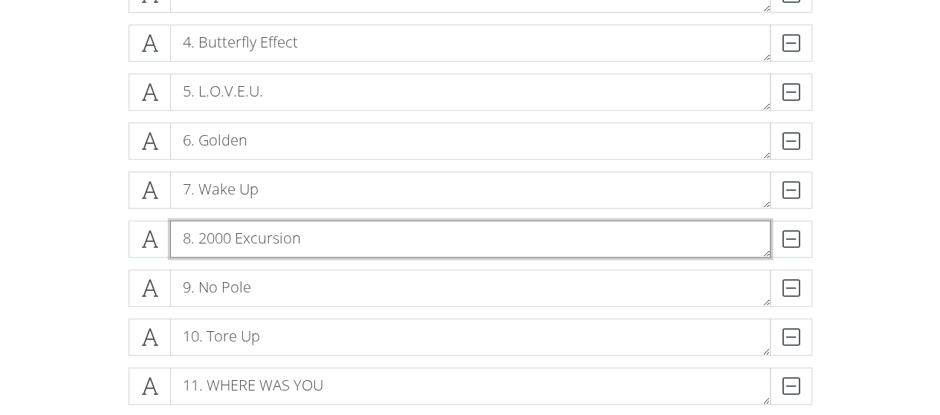
drag, startPoint x: 298, startPoint y: 239, endPoint x: 201, endPoint y: 235, distance: 97.5
click at [201, 235] on textarea "8. 2000 Excursion" at bounding box center [470, 239] width 601 height 37
type textarea "8. Wake Up"
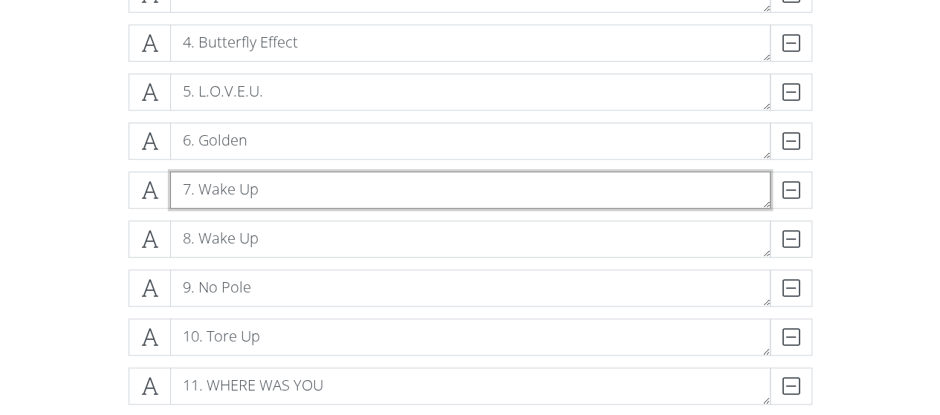
drag, startPoint x: 256, startPoint y: 190, endPoint x: 201, endPoint y: 192, distance: 55.0
click at [201, 192] on textarea "7. Wake Up" at bounding box center [470, 190] width 601 height 37
type textarea "7. Golden"
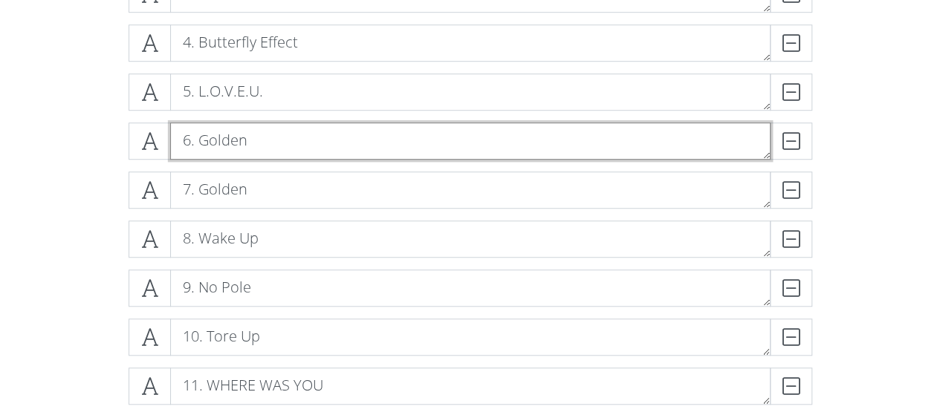
drag, startPoint x: 245, startPoint y: 143, endPoint x: 199, endPoint y: 140, distance: 46.1
click at [199, 140] on textarea "6. Golden" at bounding box center [470, 141] width 601 height 37
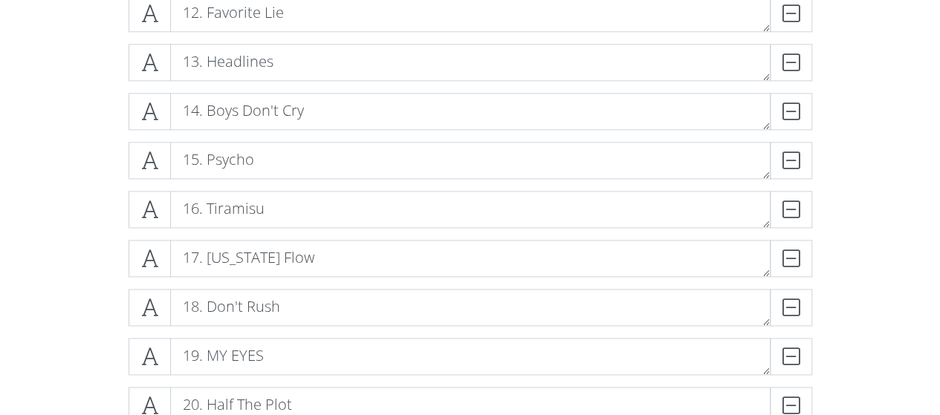
scroll to position [966, 0]
type textarea "6. 2000 Excursion"
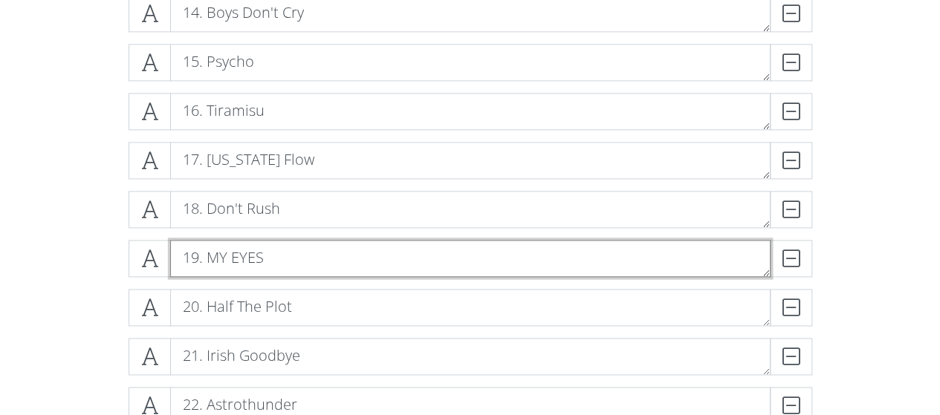
drag, startPoint x: 245, startPoint y: 273, endPoint x: 247, endPoint y: 304, distance: 31.3
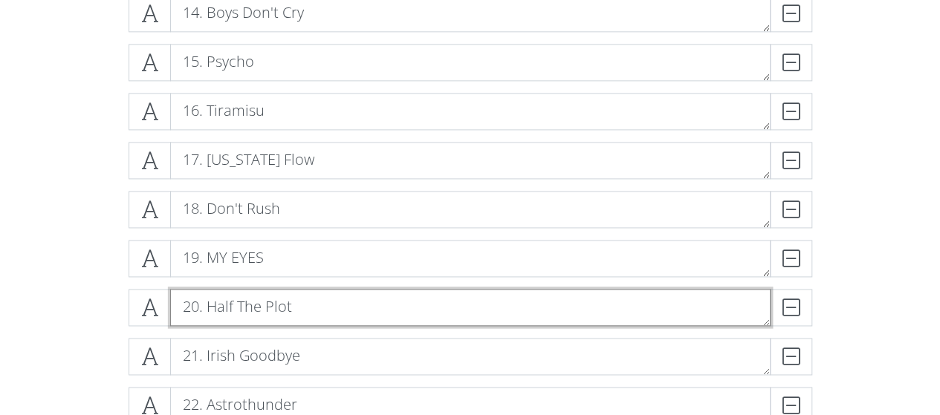
click at [250, 311] on textarea "20. Half The Plot" at bounding box center [470, 307] width 601 height 37
click at [331, 313] on textarea "20. Half The Plot" at bounding box center [470, 307] width 601 height 37
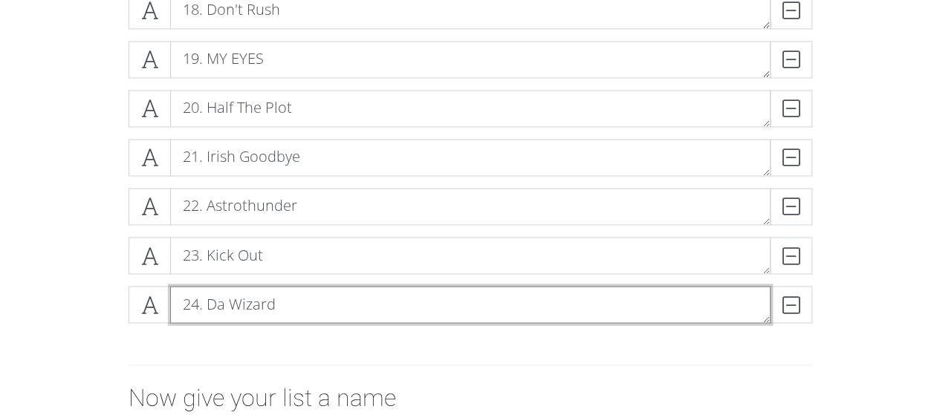
scroll to position [1189, 0]
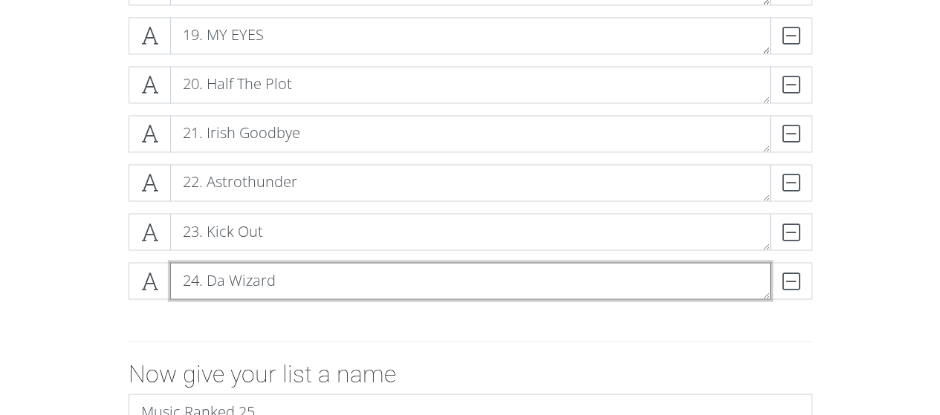
drag, startPoint x: 271, startPoint y: 282, endPoint x: 207, endPoint y: 283, distance: 63.9
click at [207, 283] on textarea "24. Da Wizard" at bounding box center [470, 280] width 601 height 37
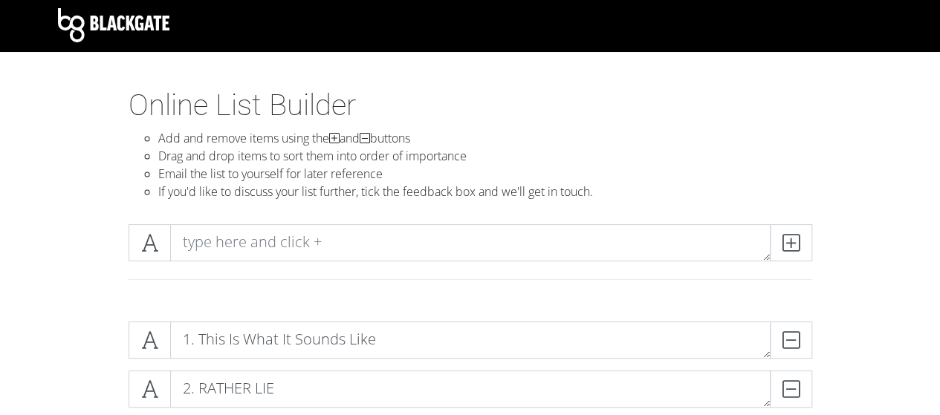
scroll to position [0, 0]
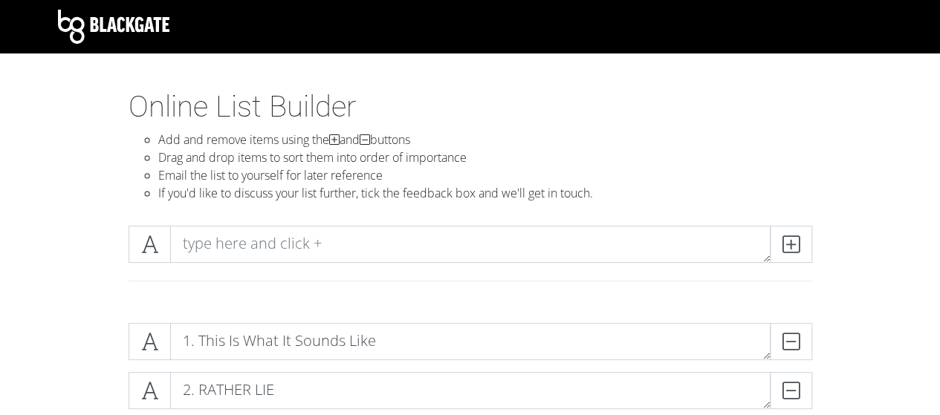
type textarea "24. On Your Own"
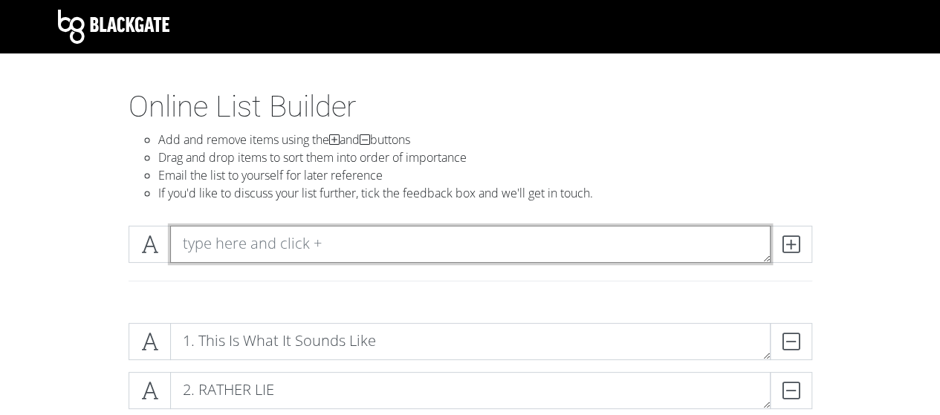
click at [248, 254] on textarea at bounding box center [470, 244] width 601 height 37
type textarea "25. Da Wizard"
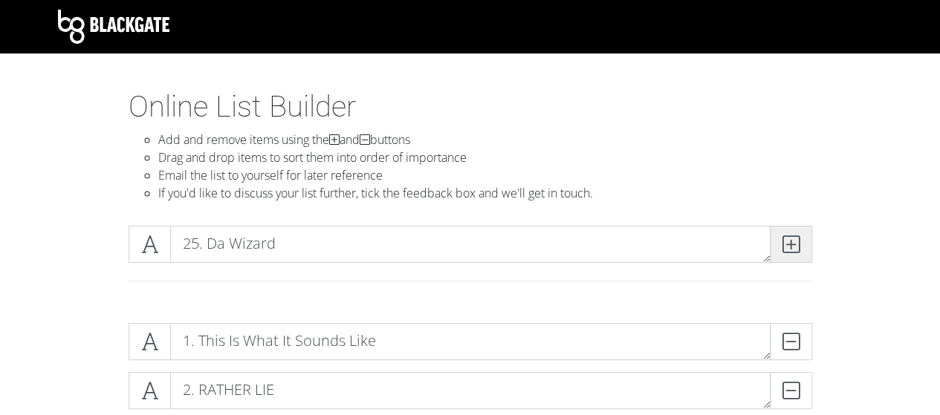
click at [790, 242] on icon at bounding box center [791, 244] width 17 height 15
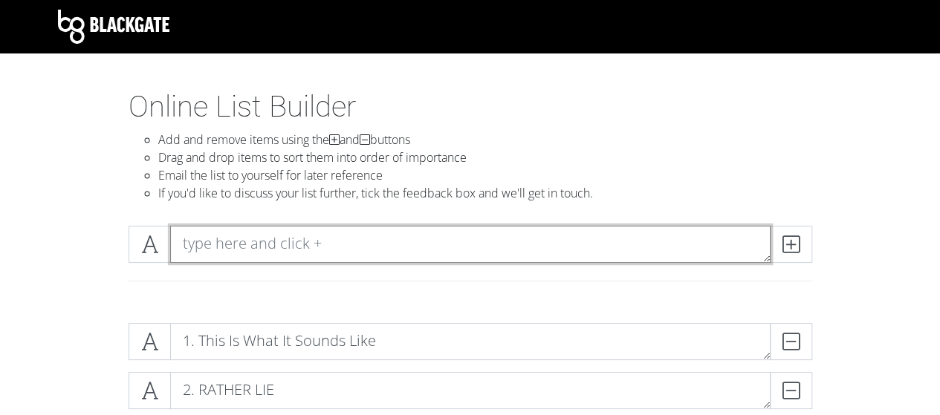
scroll to position [149, 0]
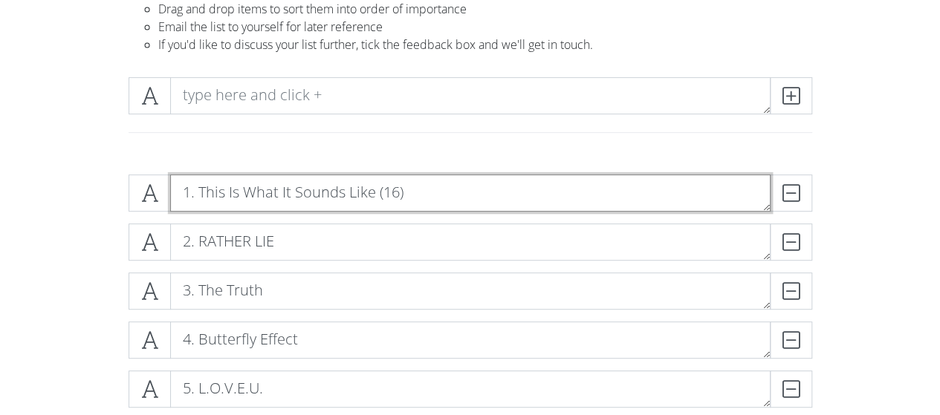
type textarea "1. This Is What It Sounds Like (16)"
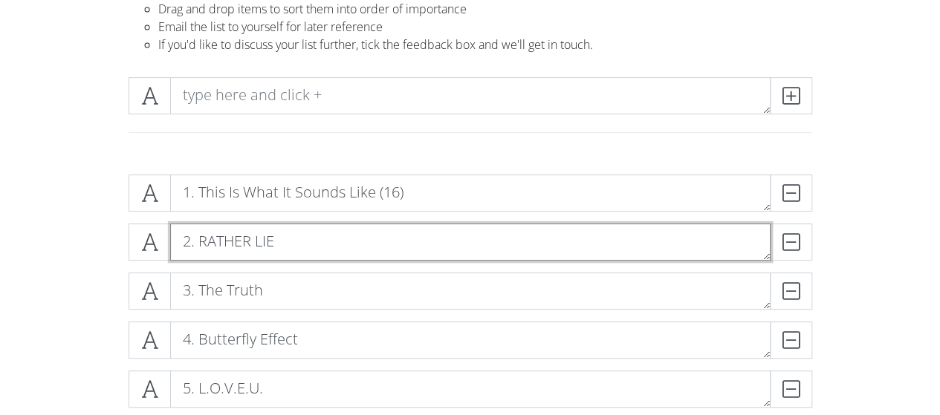
click at [407, 236] on textarea "2. RATHER LIE" at bounding box center [470, 242] width 601 height 37
type textarea "2. RATHER LIE (3)"
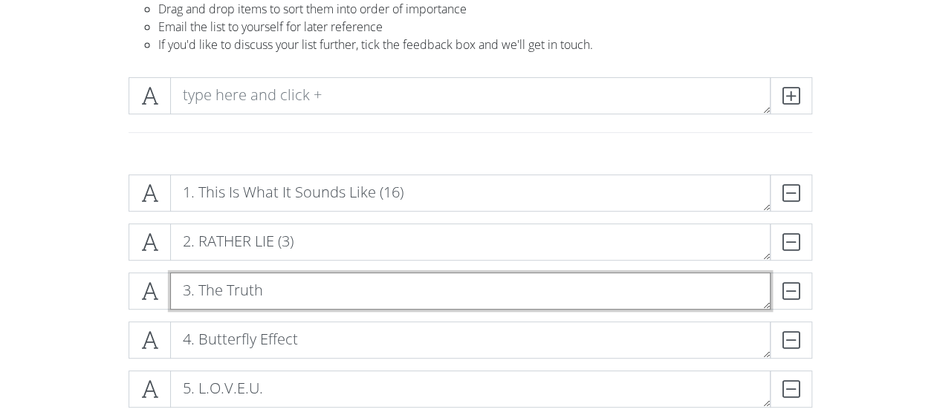
click at [320, 301] on textarea "3. The Truth" at bounding box center [470, 291] width 601 height 37
type textarea "3. The Truth (11)"
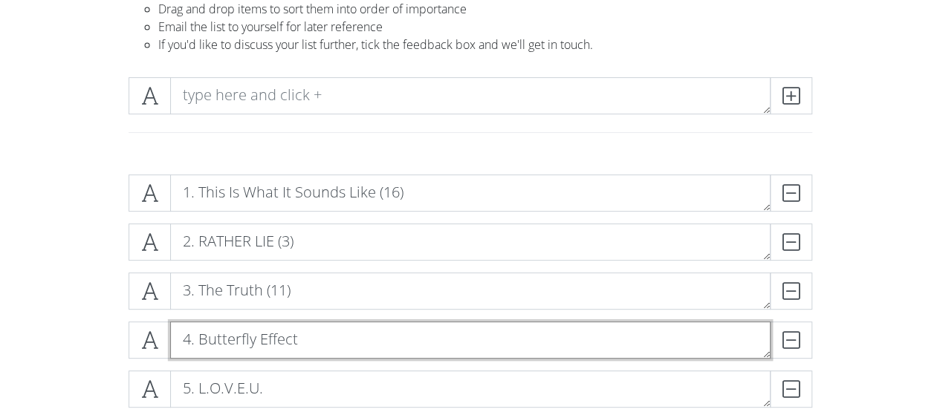
click at [339, 350] on textarea "4. Butterfly Effect" at bounding box center [470, 340] width 601 height 37
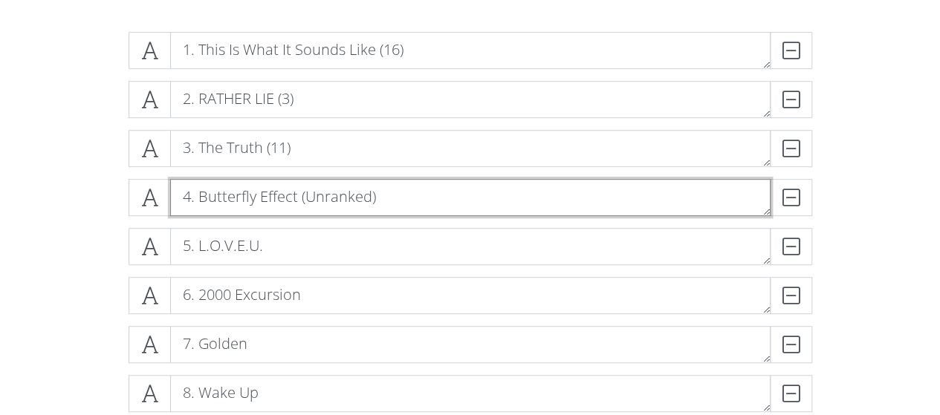
scroll to position [297, 0]
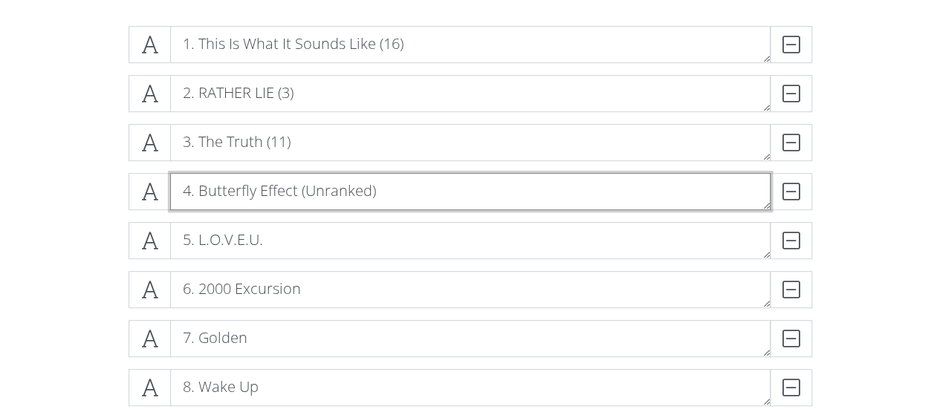
type textarea "4. Butterfly Effect (Unranked)"
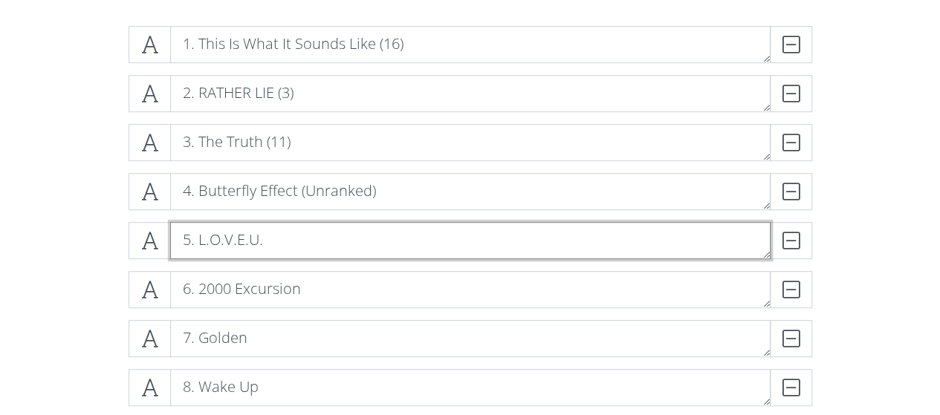
click at [285, 239] on textarea "5. L.O.V.E.U." at bounding box center [470, 240] width 601 height 37
type textarea "5. L.O.V.E.U. (17)"
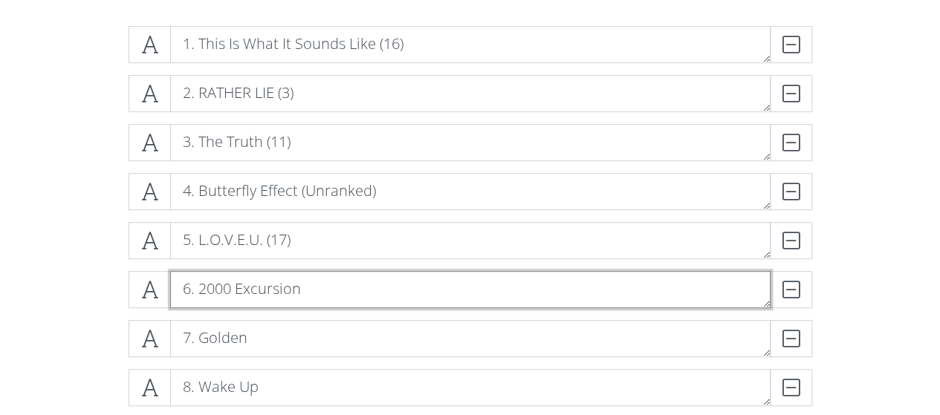
click at [325, 305] on textarea "6. 2000 Excursion" at bounding box center [470, 289] width 601 height 37
type textarea "6. 2000 Excursion (18)"
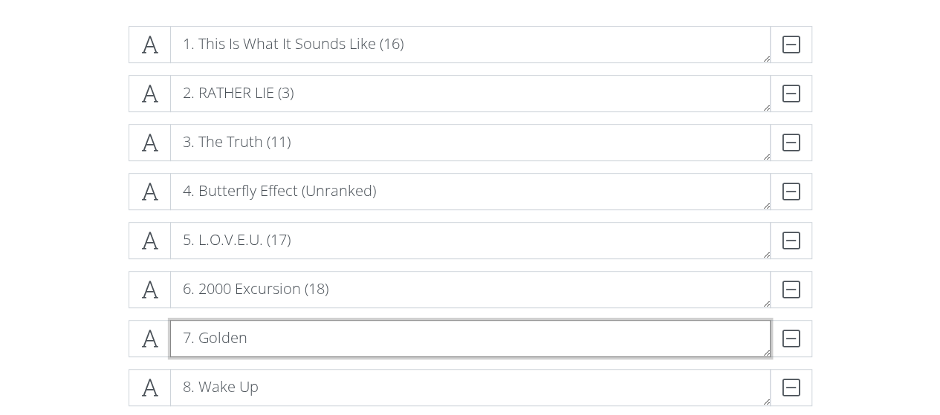
click at [339, 337] on textarea "7. Golden" at bounding box center [470, 338] width 601 height 37
type textarea "7. Golden (23)"
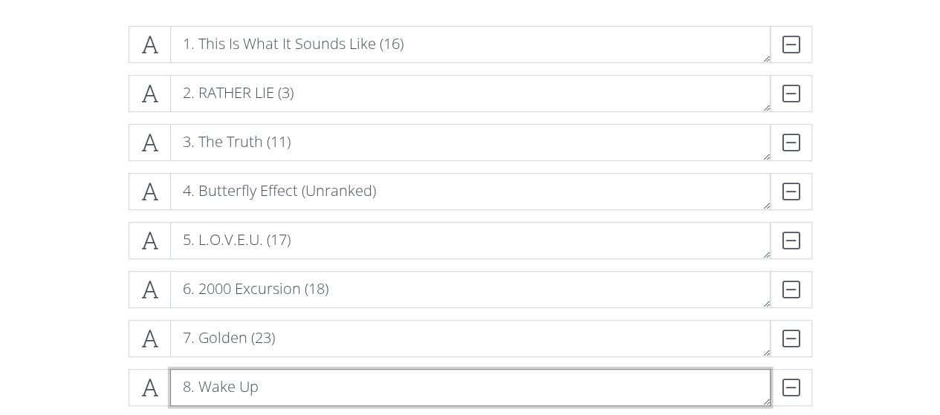
click at [326, 395] on textarea "8. Wake Up" at bounding box center [470, 387] width 601 height 37
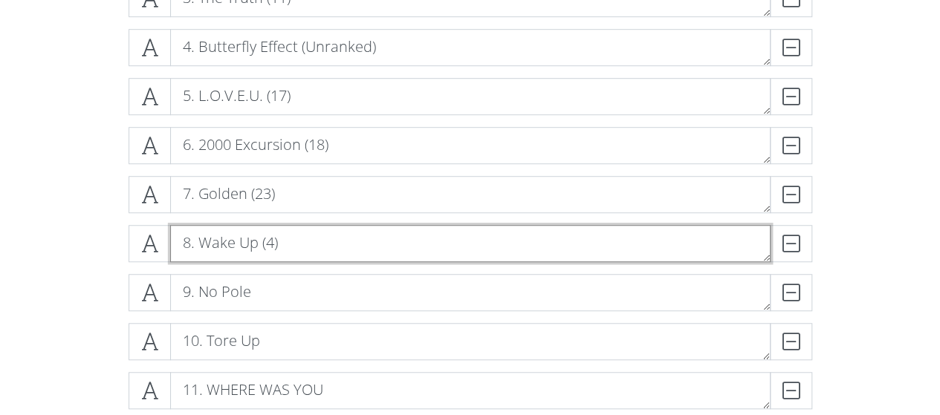
scroll to position [446, 0]
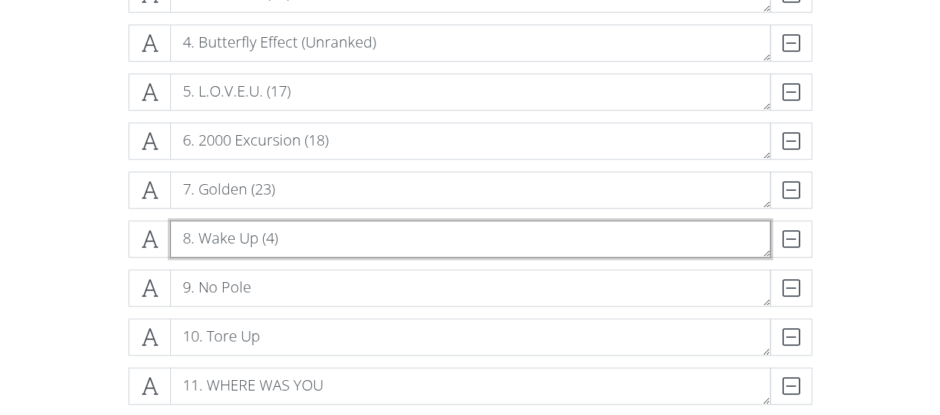
type textarea "8. Wake Up (4)"
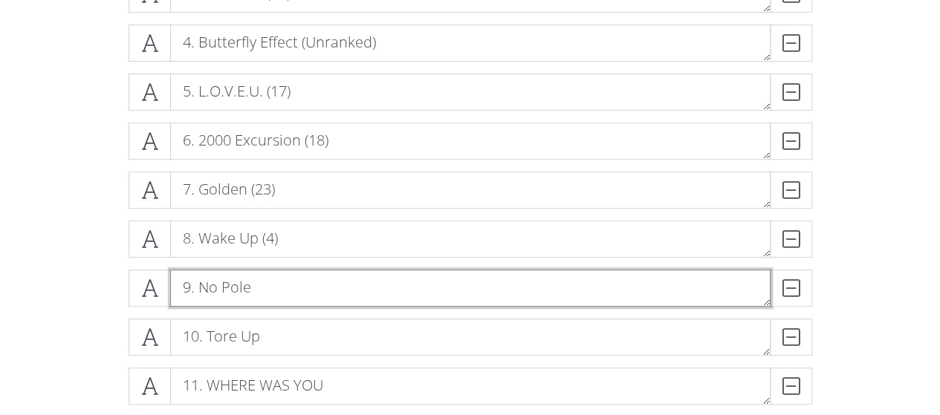
click at [300, 288] on textarea "9. No Pole" at bounding box center [470, 288] width 601 height 37
type textarea "9. No Pole (21)"
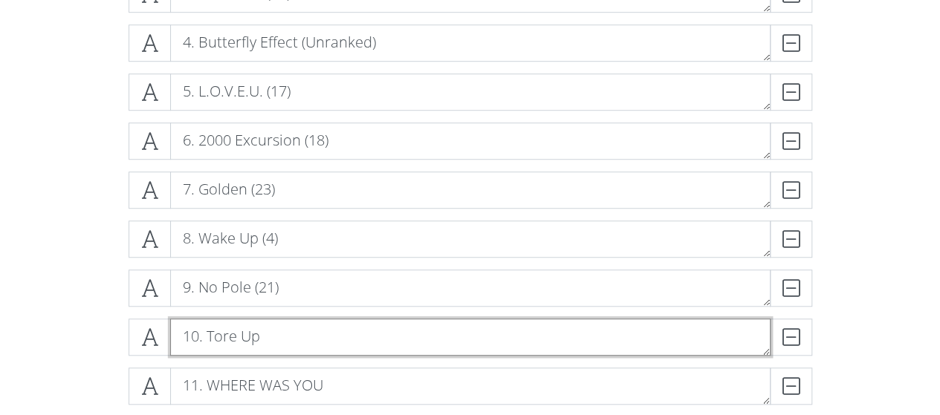
click at [284, 334] on textarea "10. Tore Up" at bounding box center [470, 337] width 601 height 37
type textarea "10. Tore Up (Unranked)"
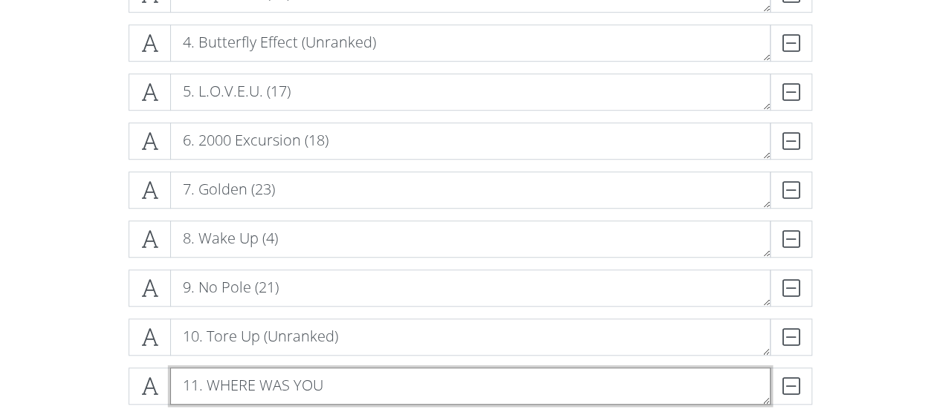
click at [360, 381] on textarea "11. WHERE WAS YOU" at bounding box center [470, 386] width 601 height 37
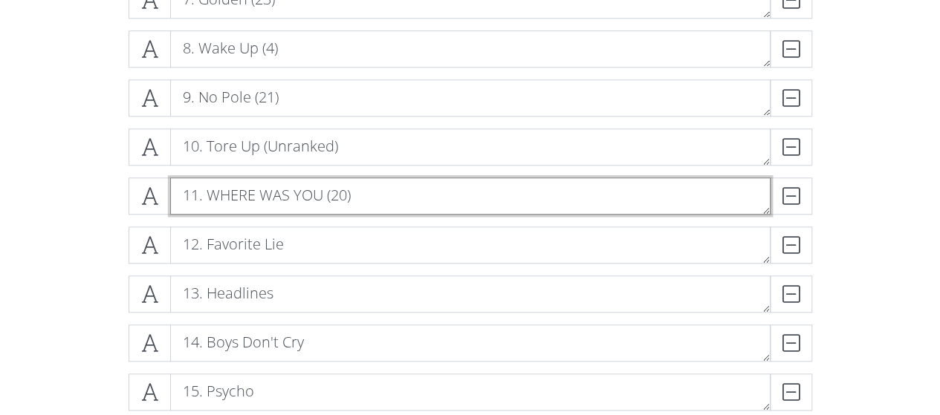
scroll to position [669, 0]
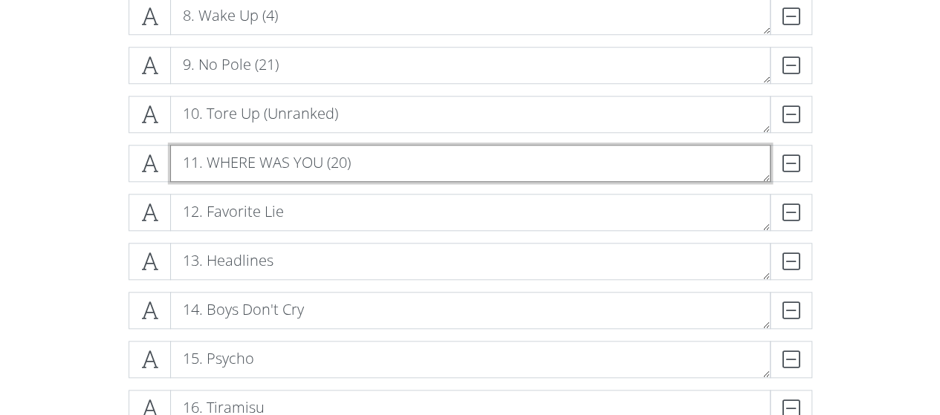
type textarea "11. WHERE WAS YOU (20)"
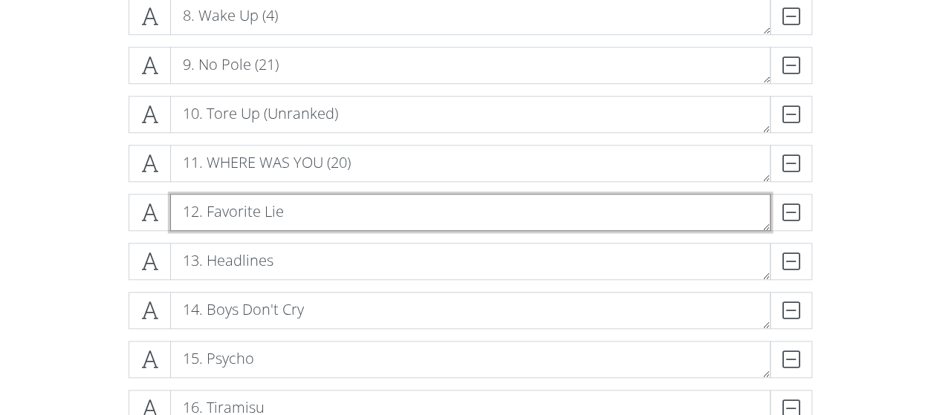
click at [293, 209] on textarea "12. Favorite Lie" at bounding box center [470, 212] width 601 height 37
type textarea "12. Favorite Lie (19)"
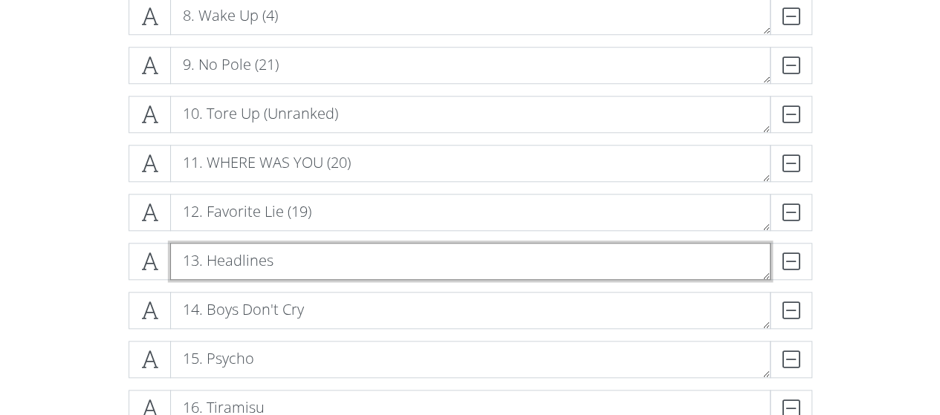
click at [309, 269] on textarea "13. Headlines" at bounding box center [470, 261] width 601 height 37
type textarea "13. Headlines (24)"
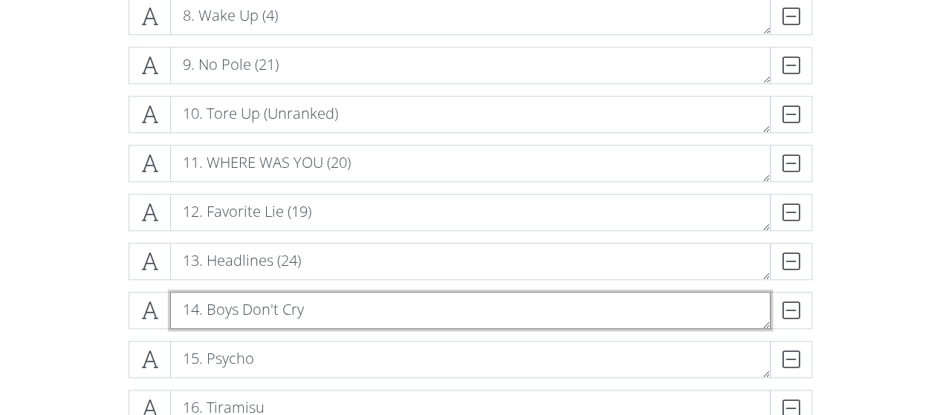
click at [353, 317] on textarea "14. Boys Don't Cry" at bounding box center [470, 310] width 601 height 37
type textarea "14. Boys Don't Cry (1)"
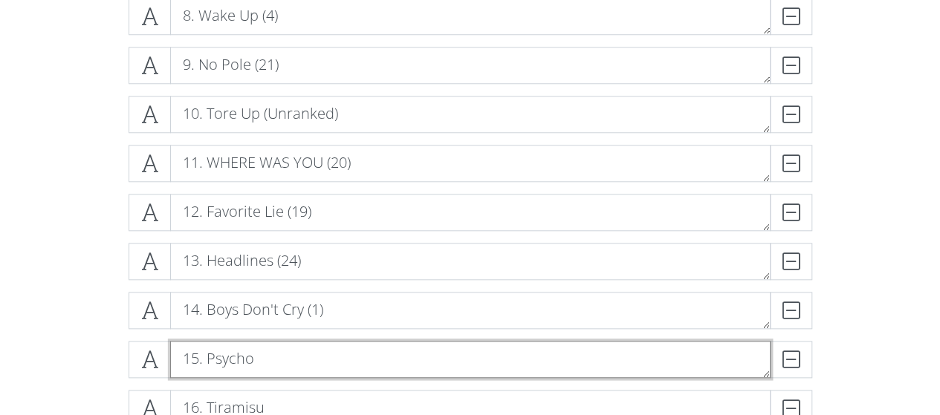
click at [384, 357] on textarea "15. Psycho" at bounding box center [470, 359] width 601 height 37
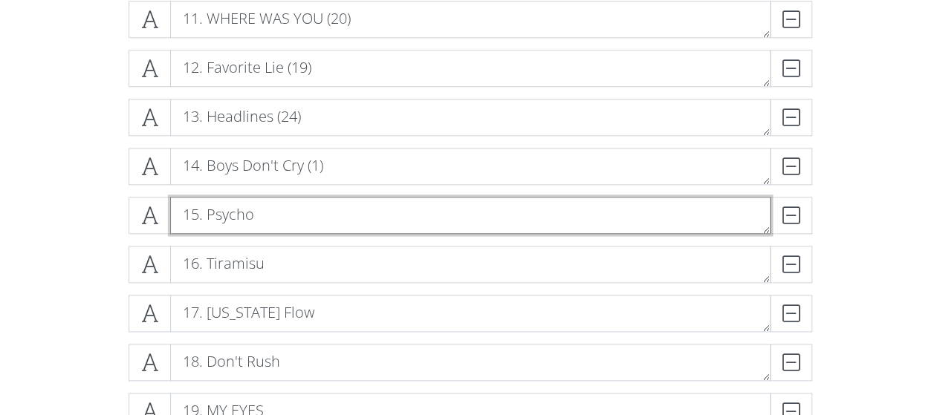
scroll to position [818, 0]
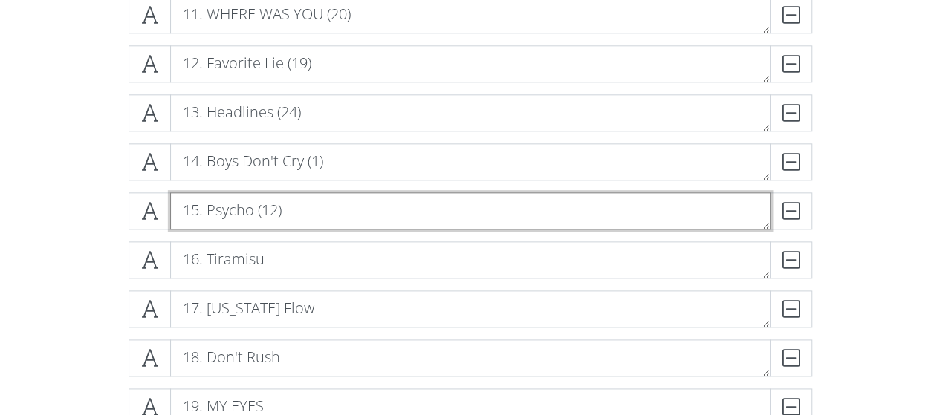
type textarea "15. Psycho (12)"
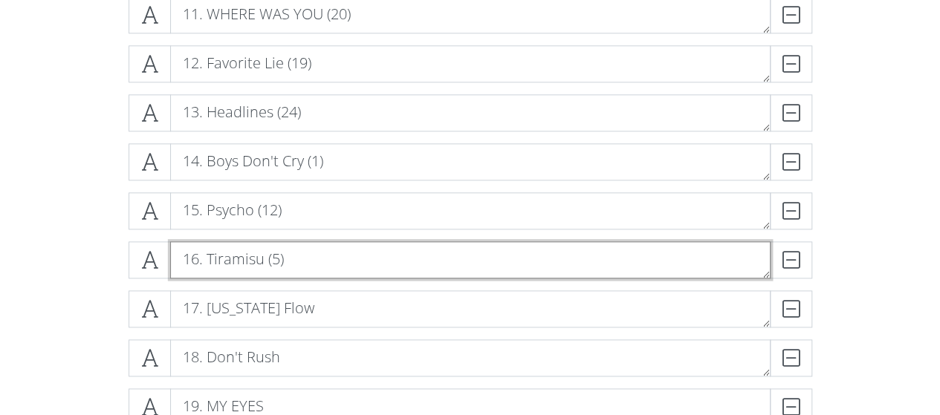
type textarea "16. Tiramisu (5)"
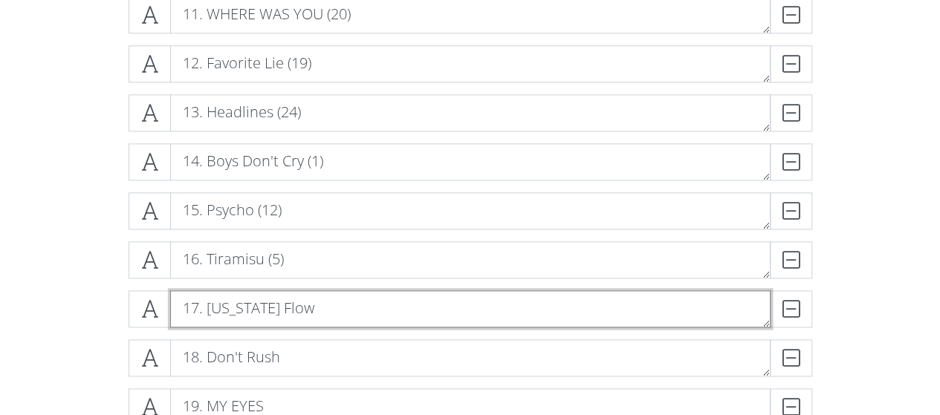
click at [367, 315] on textarea "17. [US_STATE] Flow" at bounding box center [470, 309] width 601 height 37
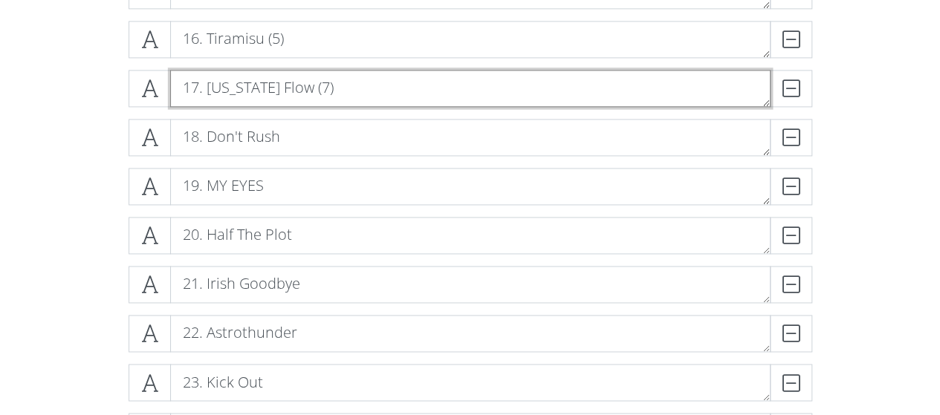
scroll to position [1041, 0]
type textarea "17. [US_STATE] Flow (7)"
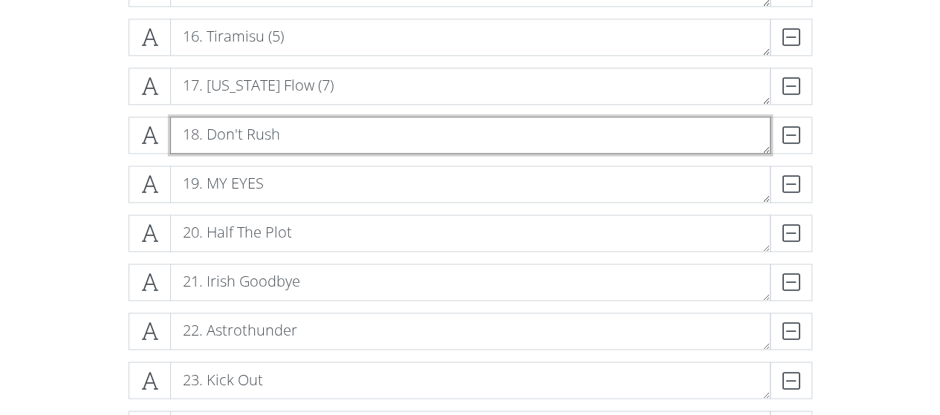
click at [330, 134] on textarea "18. Don't Rush" at bounding box center [470, 135] width 601 height 37
type textarea "18. Don't Rush (13)"
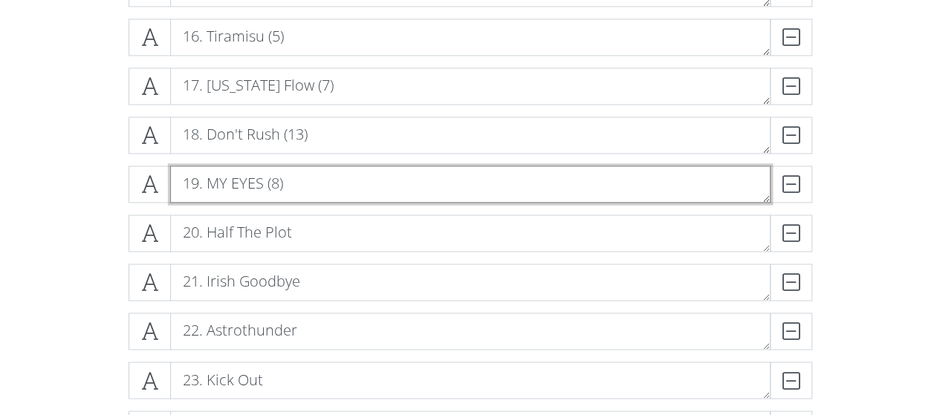
type textarea "19. MY EYES (8)"
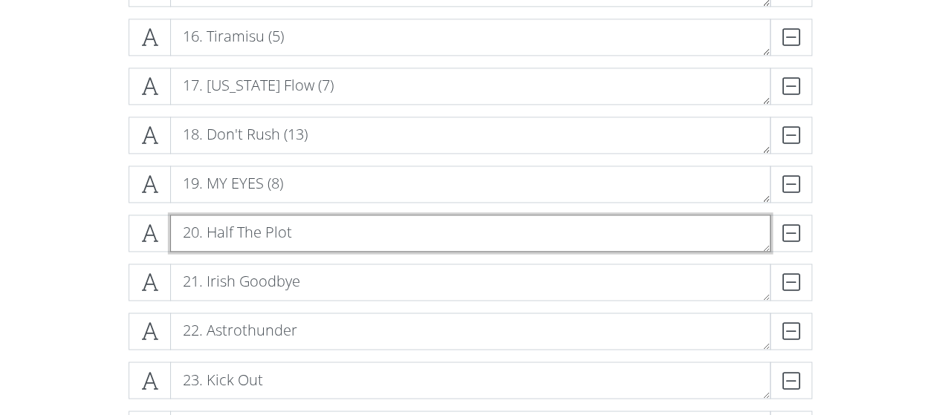
click at [333, 239] on textarea "20. Half The Plot" at bounding box center [470, 233] width 601 height 37
type textarea "20. Half The Plot (25)"
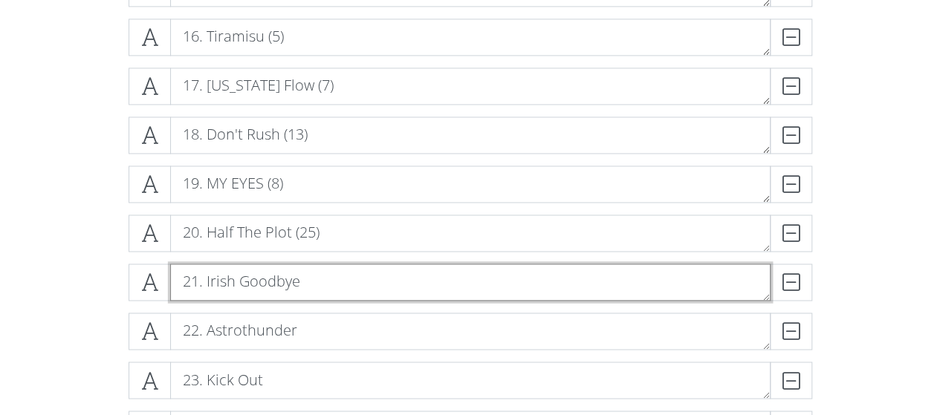
click at [312, 279] on textarea "21. Irish Goodbye" at bounding box center [470, 282] width 601 height 37
type textarea "21. Irish Goodbye (9)"
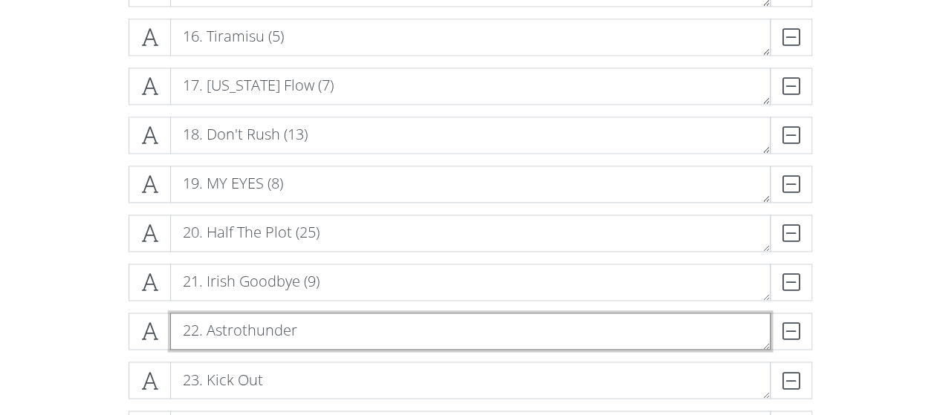
click at [314, 327] on textarea "22. Astrothunder" at bounding box center [470, 331] width 601 height 37
type textarea "22. Astrothunder (15)"
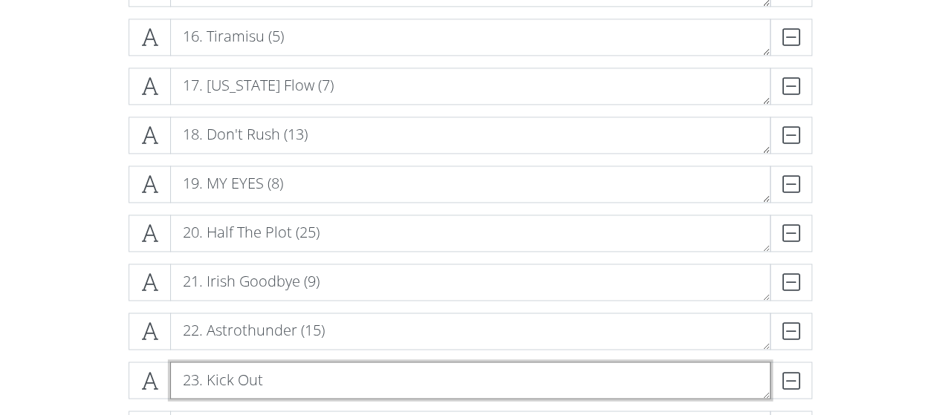
click at [321, 380] on textarea "23. Kick Out" at bounding box center [470, 380] width 601 height 37
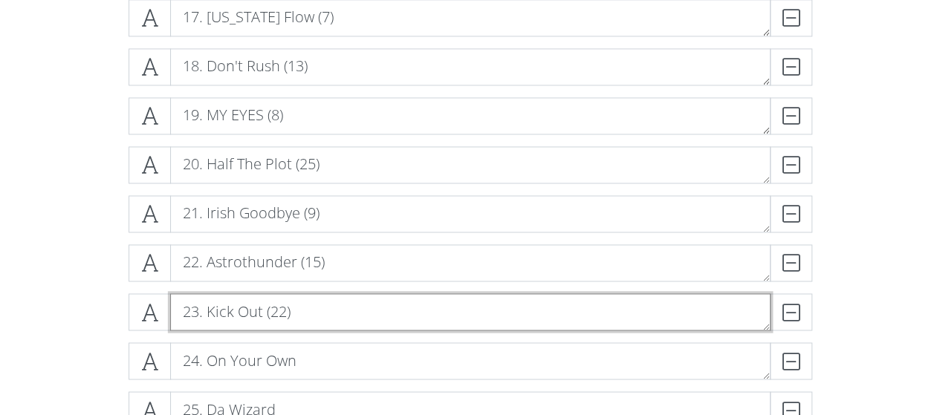
scroll to position [1189, 0]
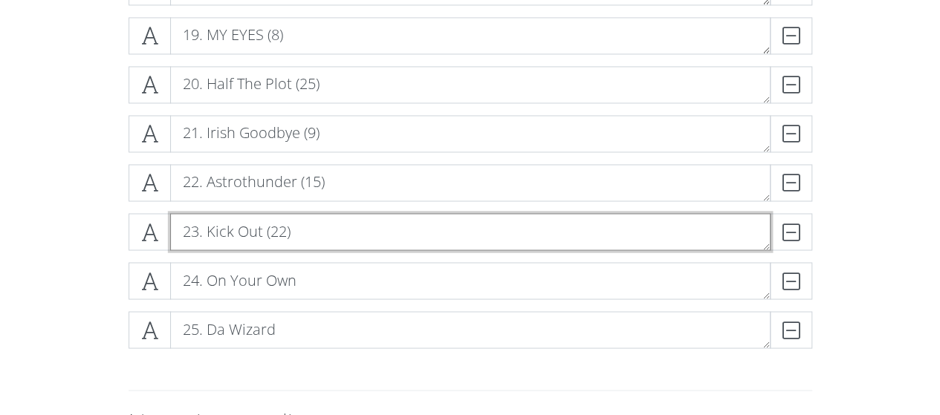
type textarea "23. Kick Out (22)"
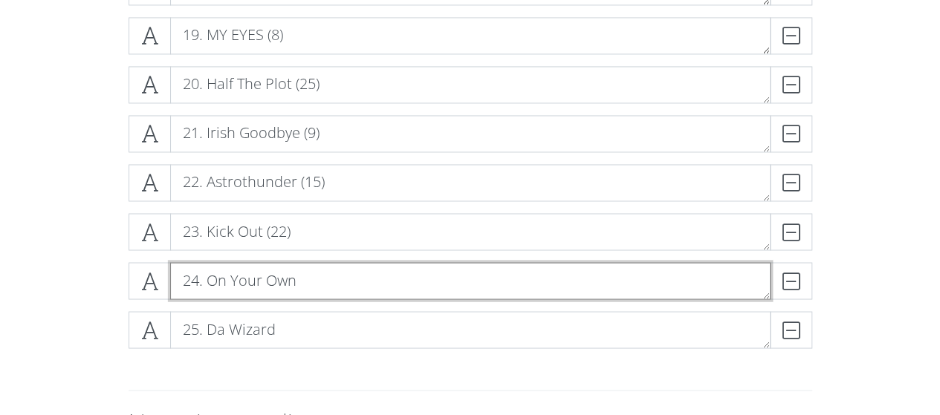
click at [337, 282] on textarea "24. On Your Own" at bounding box center [470, 280] width 601 height 37
type textarea "24. On Your Own (6)"
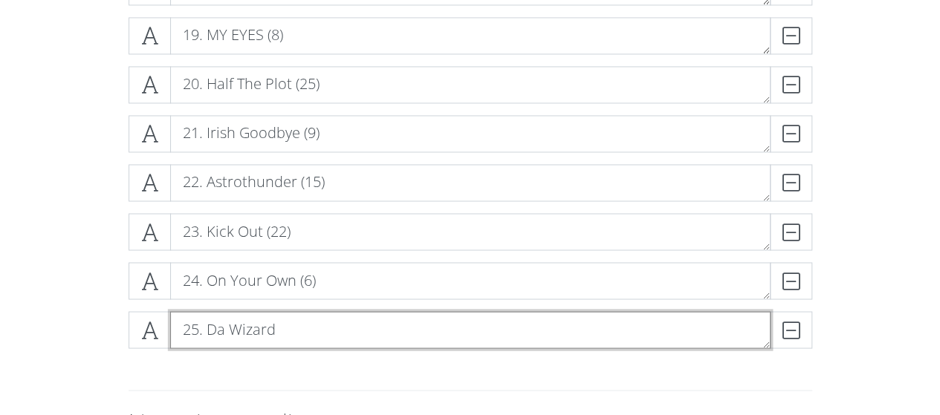
click at [321, 331] on textarea "25. Da Wizard" at bounding box center [470, 329] width 601 height 37
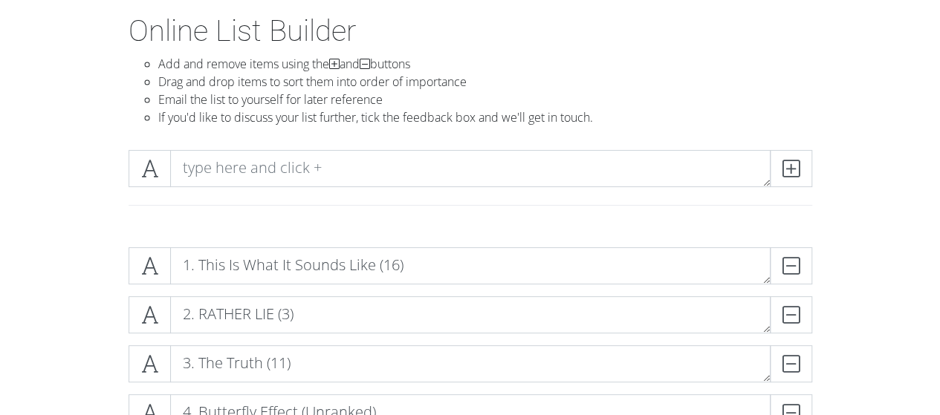
scroll to position [149, 0]
type textarea "25. Da Wizard (2)"
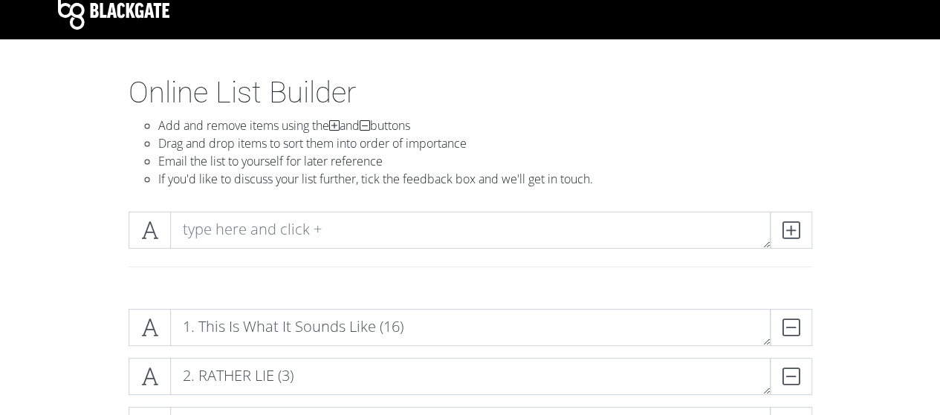
scroll to position [0, 0]
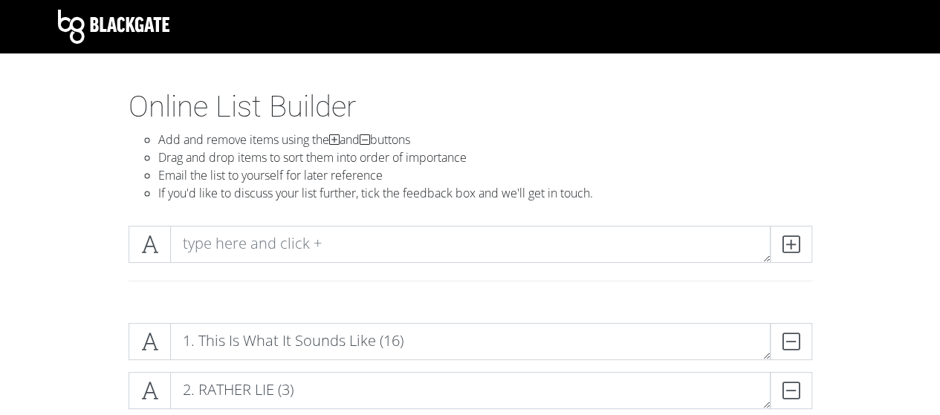
drag, startPoint x: 388, startPoint y: 216, endPoint x: 705, endPoint y: 193, distance: 317.4
click at [705, 195] on li "If you'd like to discuss your list further, tick the feedback box and we'll get…" at bounding box center [485, 193] width 654 height 18
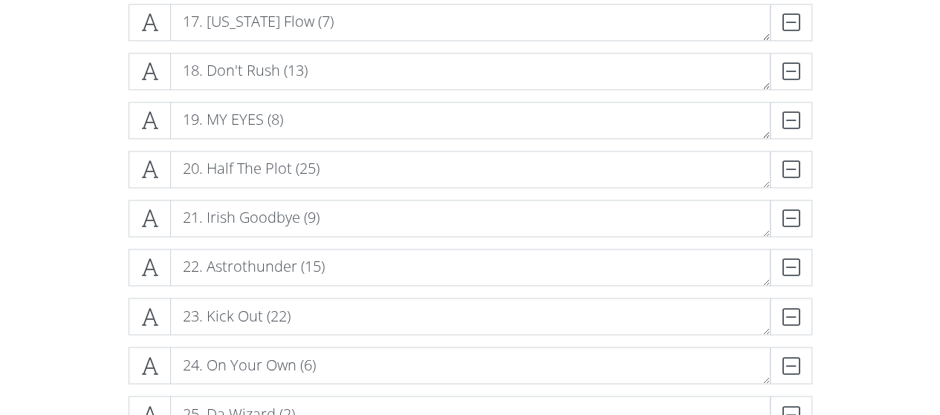
scroll to position [1073, 0]
